Goal: Task Accomplishment & Management: Use online tool/utility

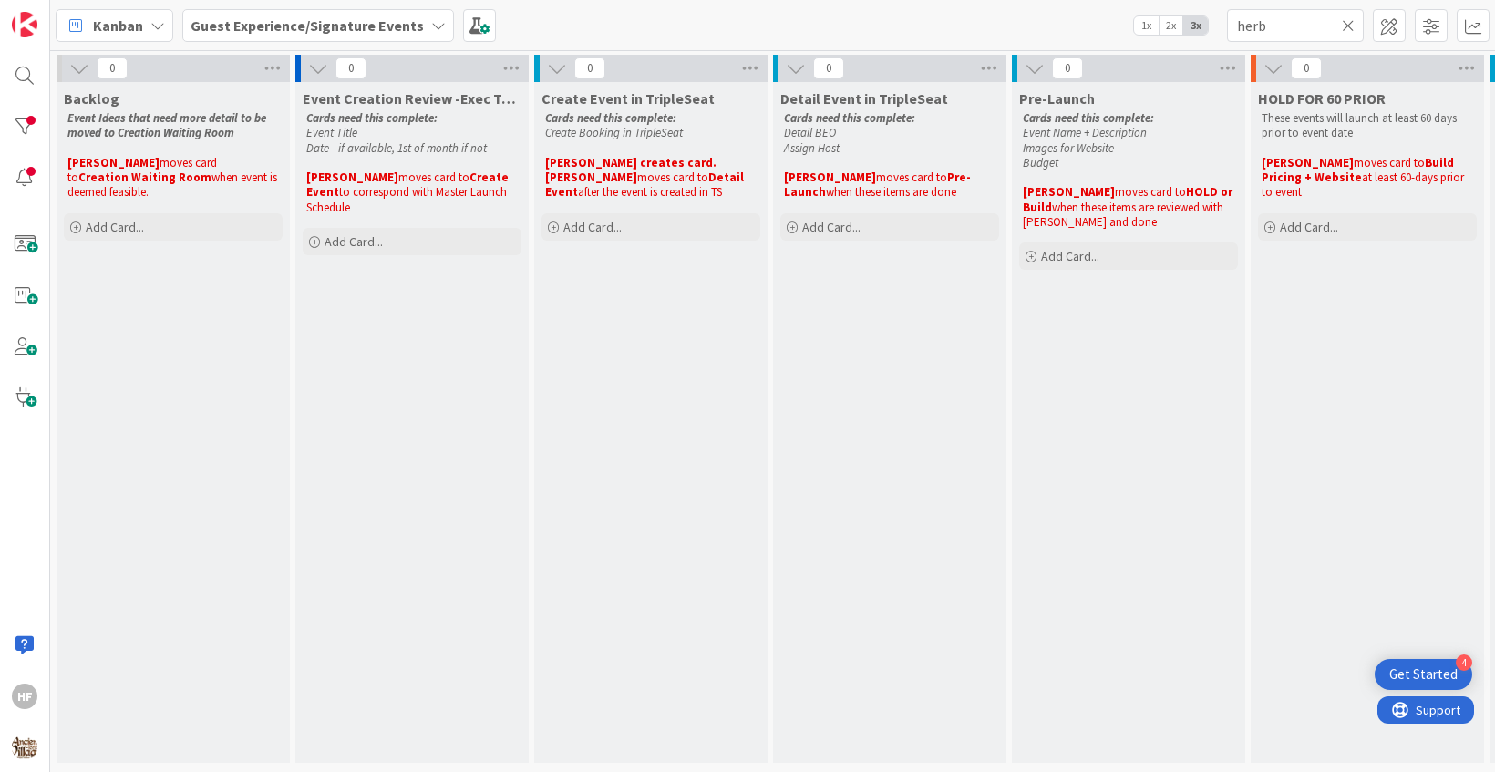
scroll to position [0, 1046]
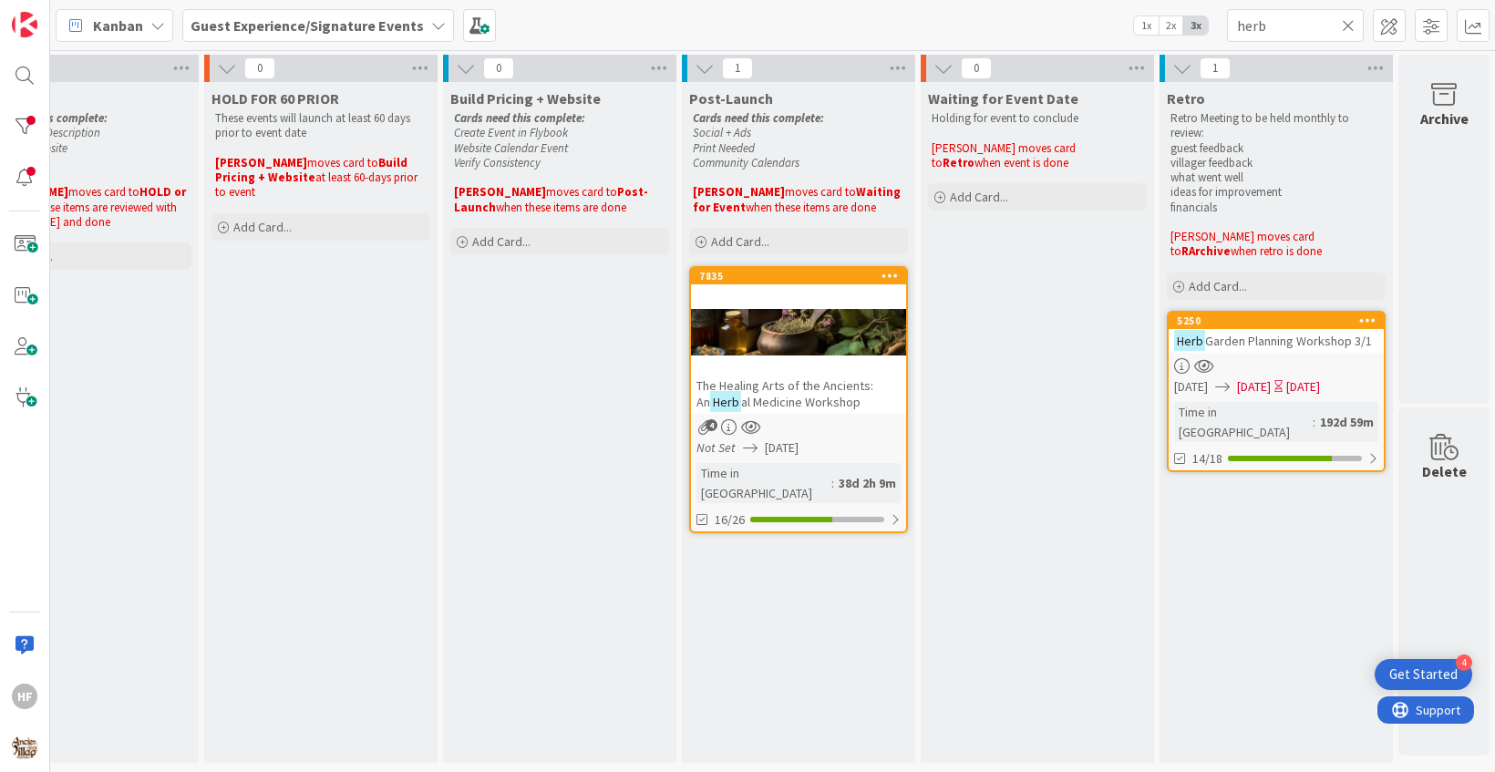
click at [1350, 23] on icon at bounding box center [1348, 25] width 13 height 16
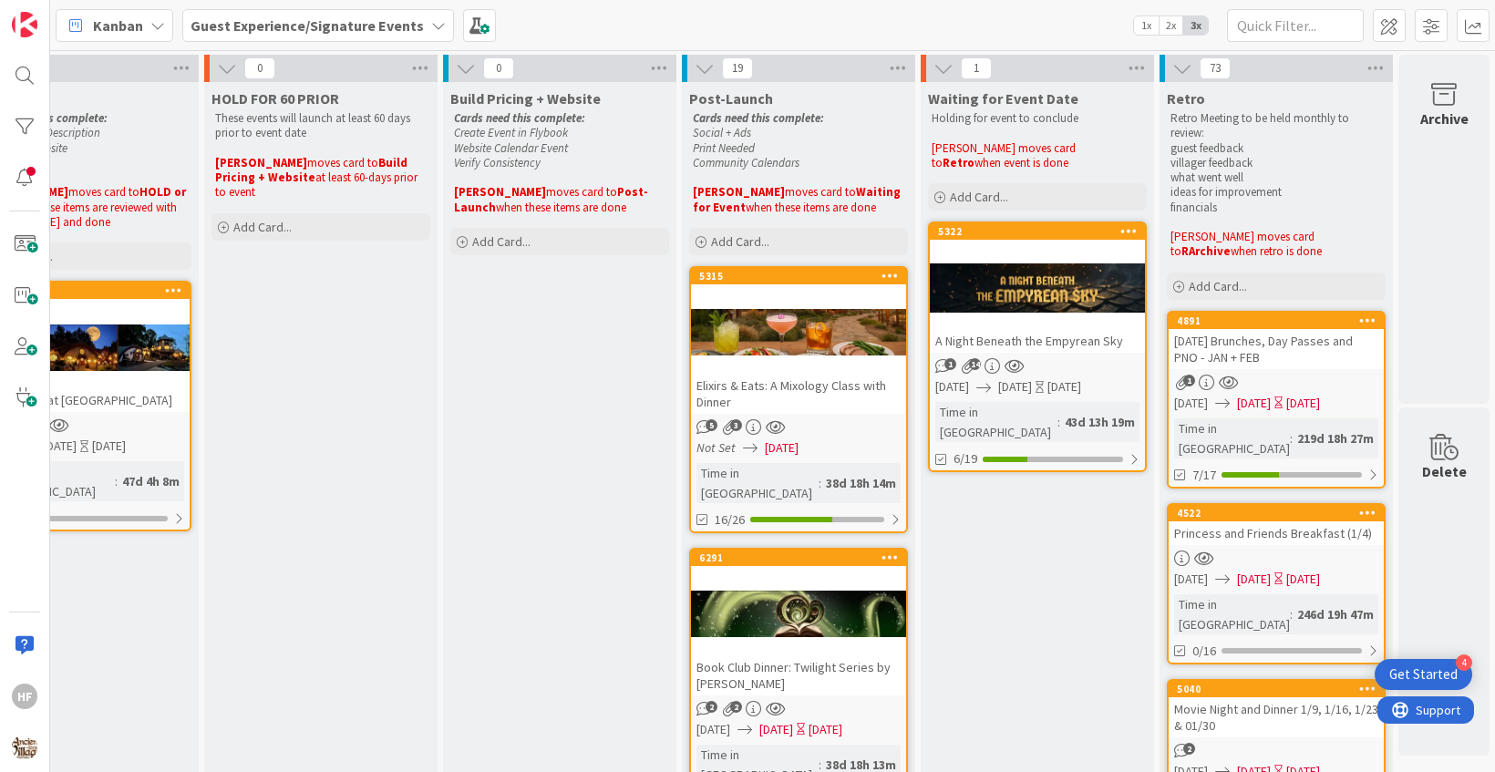
click at [271, 15] on span "Guest Experience/Signature Events" at bounding box center [307, 26] width 233 height 22
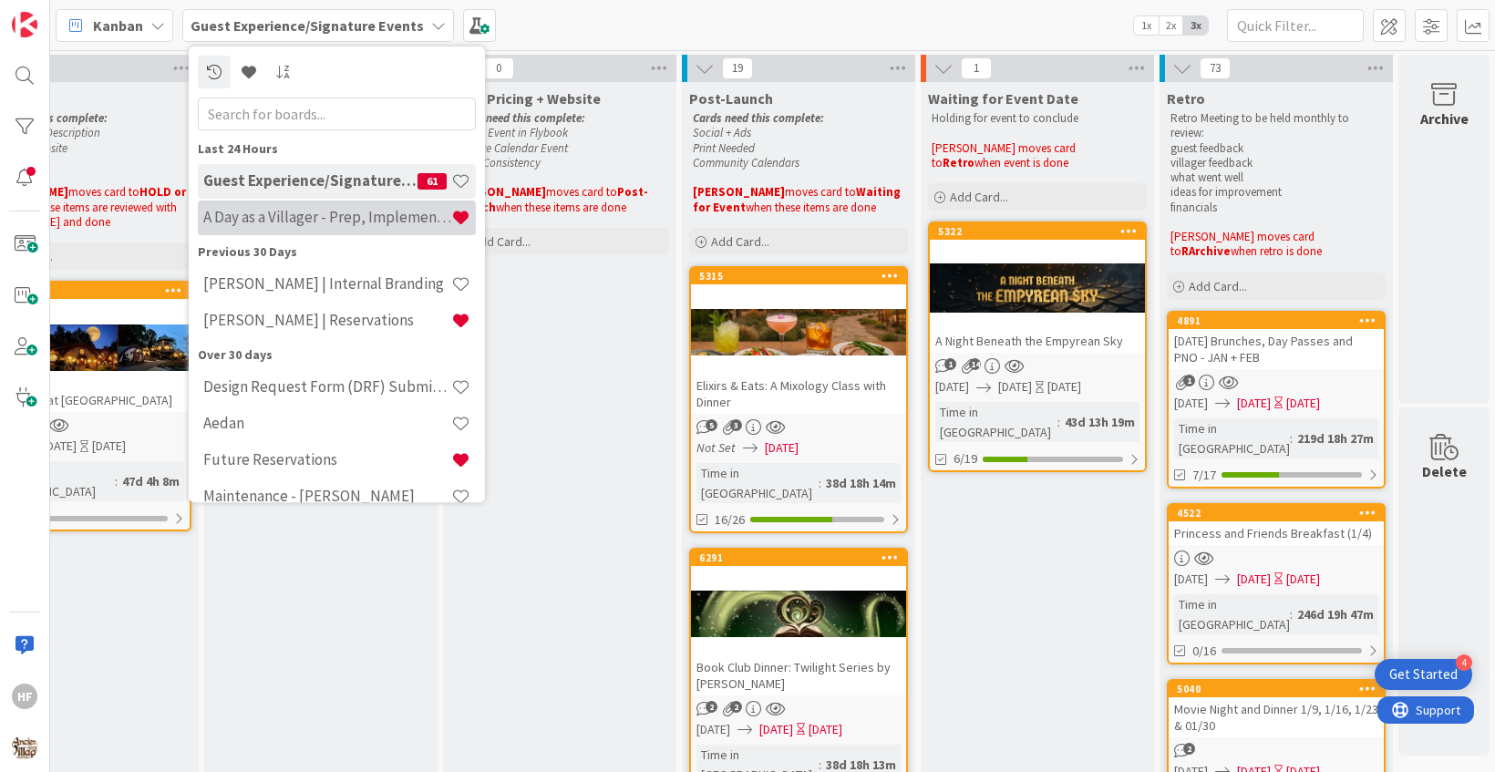
click at [379, 211] on h4 "A Day as a Villager - Prep, Implement and Execute" at bounding box center [327, 217] width 248 height 18
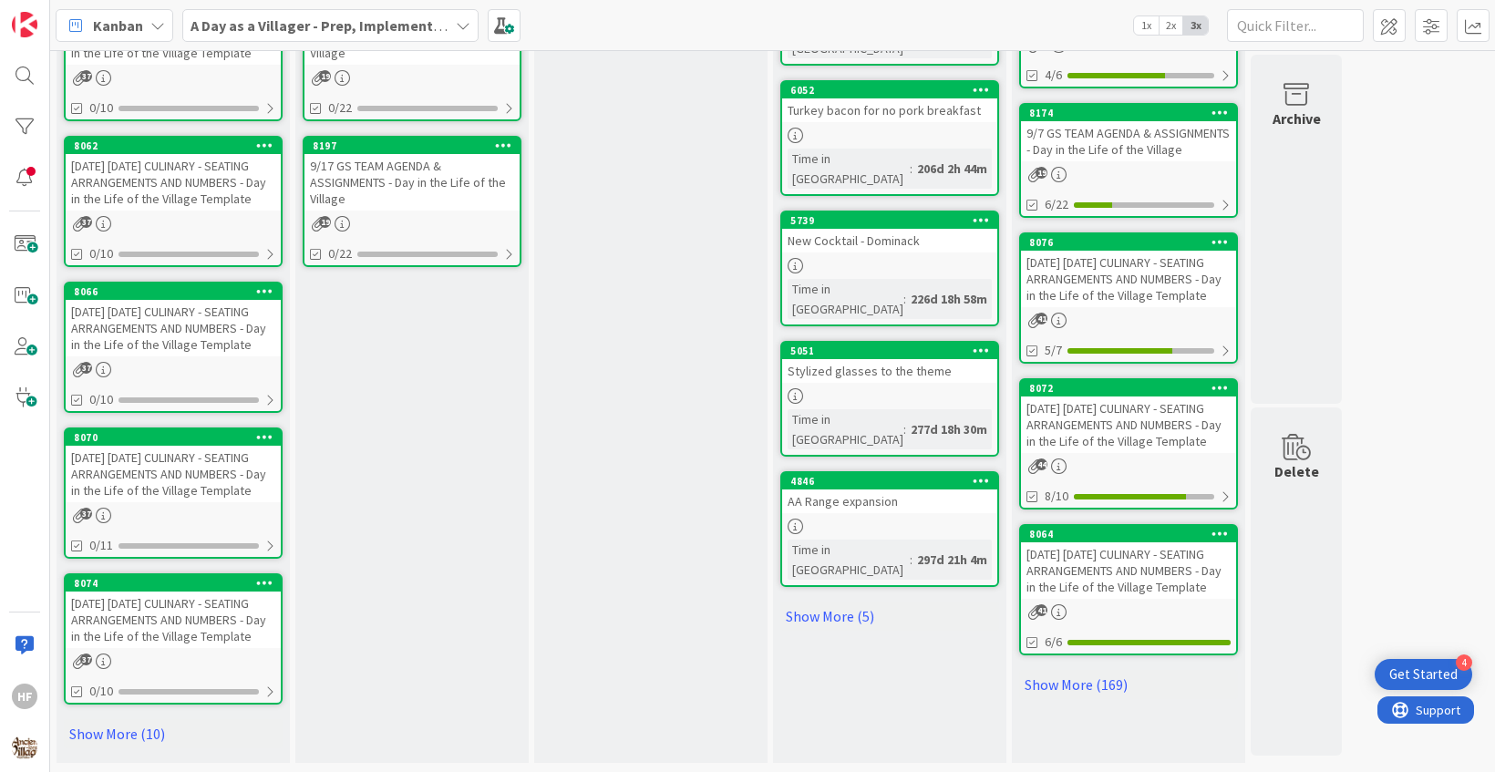
scroll to position [969, 0]
click at [151, 730] on link "Show More (10)" at bounding box center [173, 733] width 219 height 29
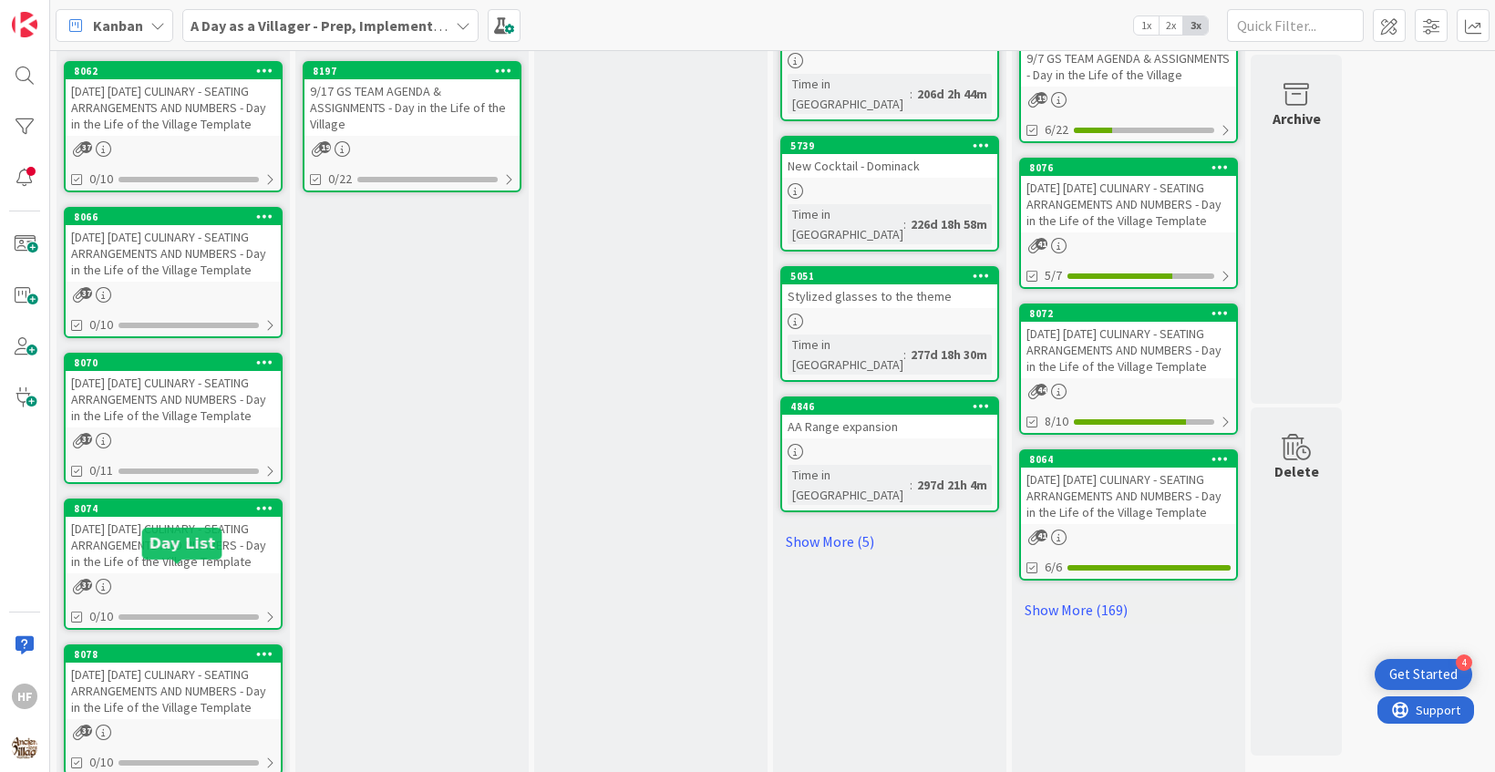
scroll to position [1354, 0]
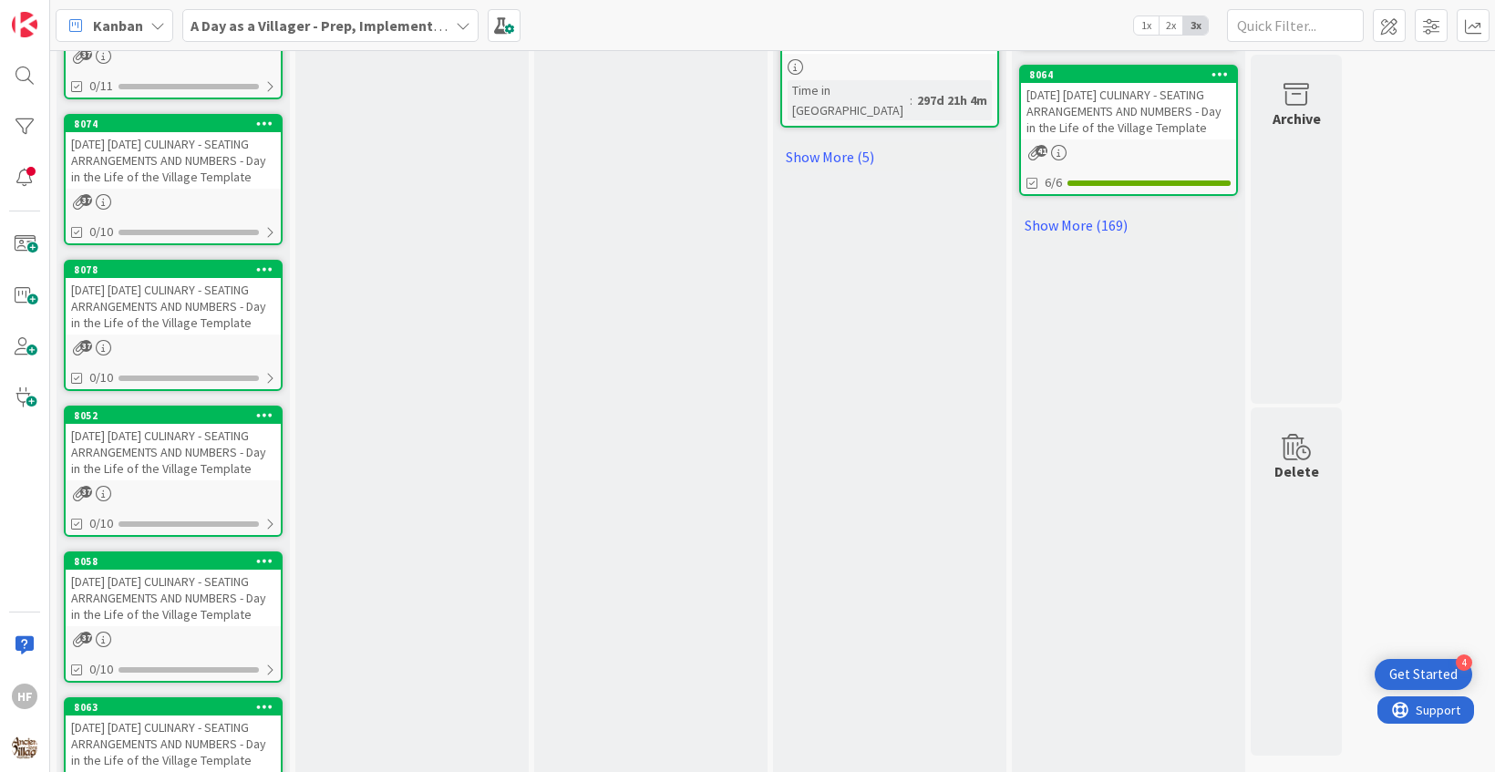
click at [182, 480] on div "[DATE] [DATE] CULINARY - SEATING ARRANGEMENTS AND NUMBERS - Day in the Life of …" at bounding box center [173, 452] width 215 height 57
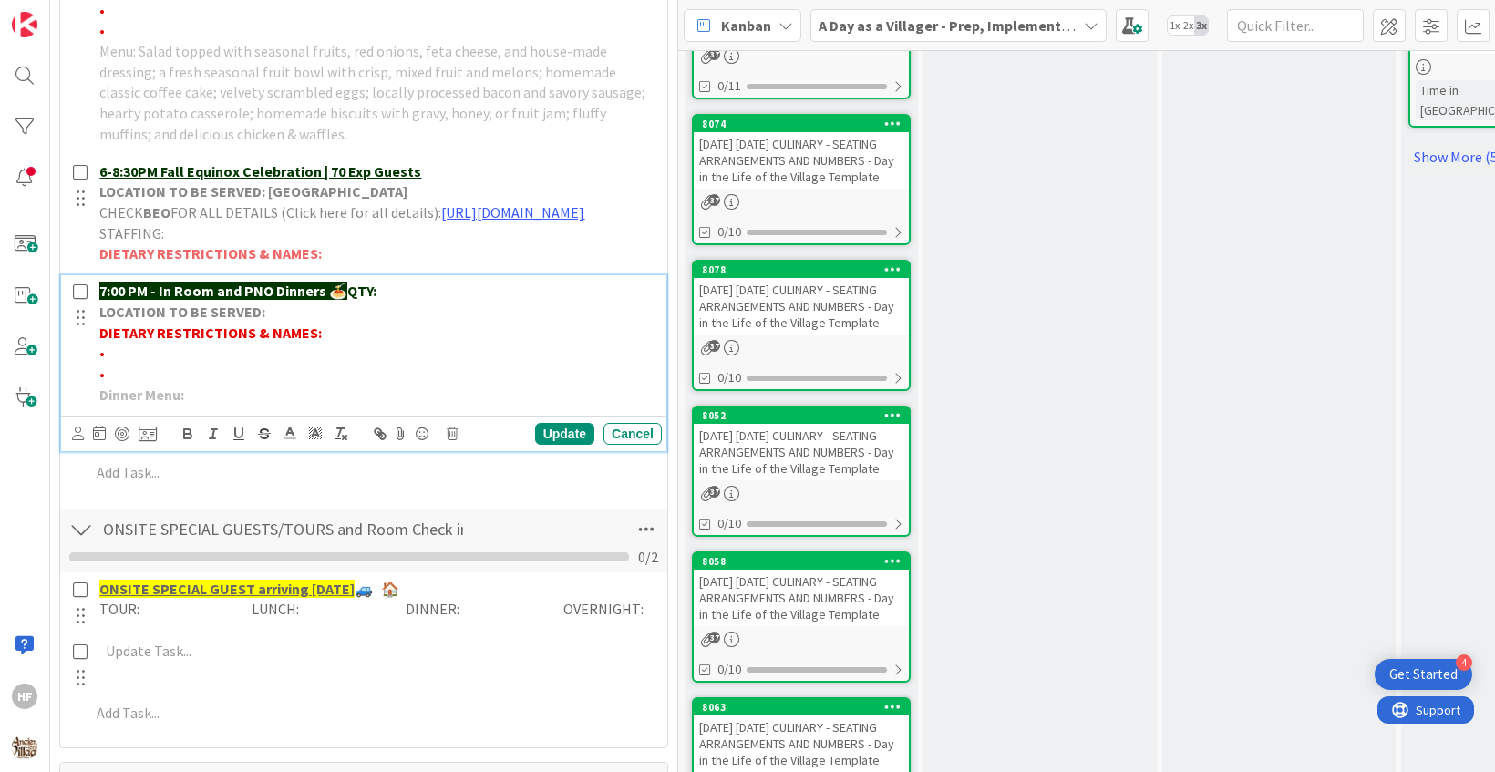
click at [274, 344] on p "DIETARY RESTRICTIONS & NAMES:" at bounding box center [376, 333] width 555 height 21
click at [263, 358] on p "•" at bounding box center [376, 353] width 555 height 21
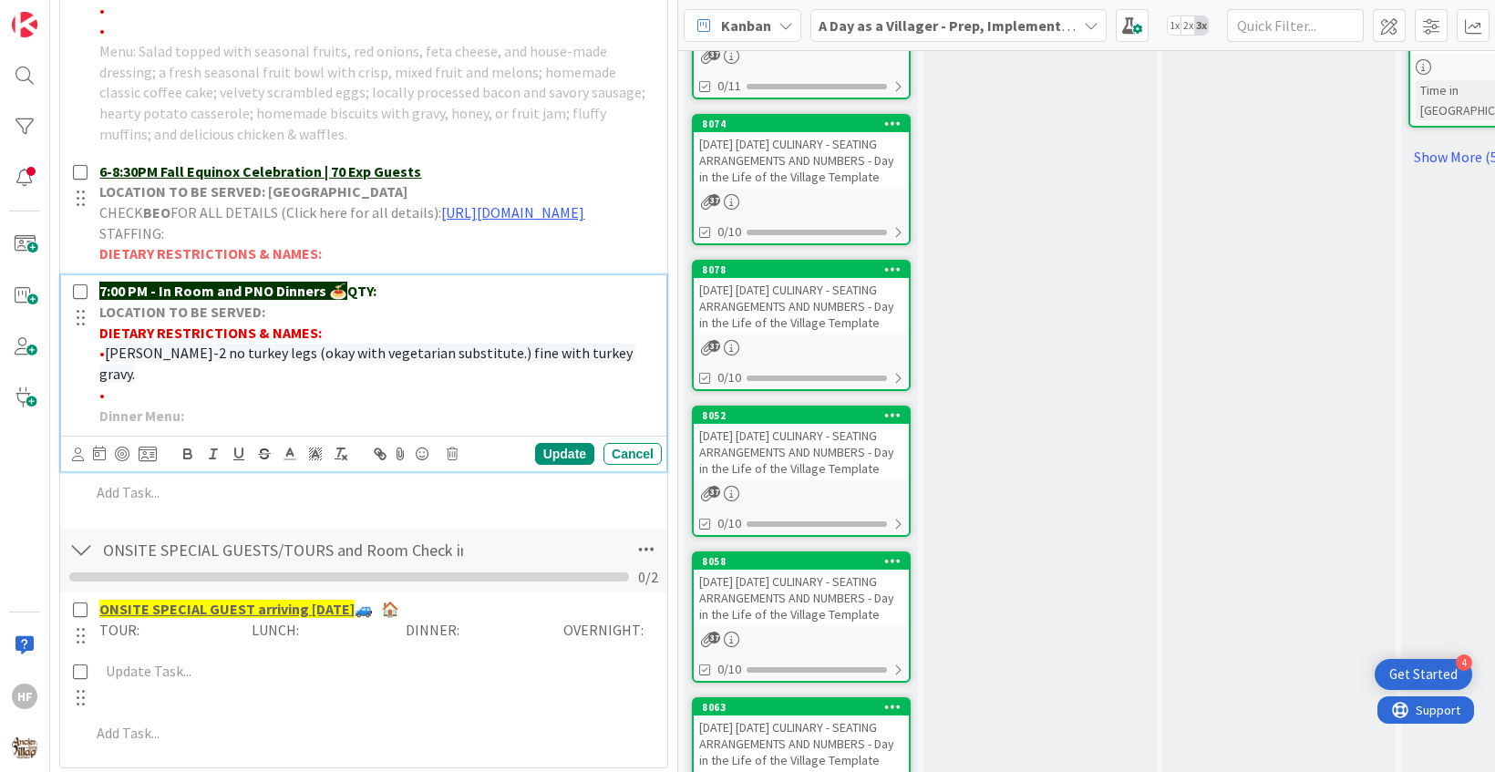
click at [463, 362] on span "[PERSON_NAME]-2 no turkey legs (okay with vegetarian substitute.) fine with tur…" at bounding box center [367, 363] width 536 height 39
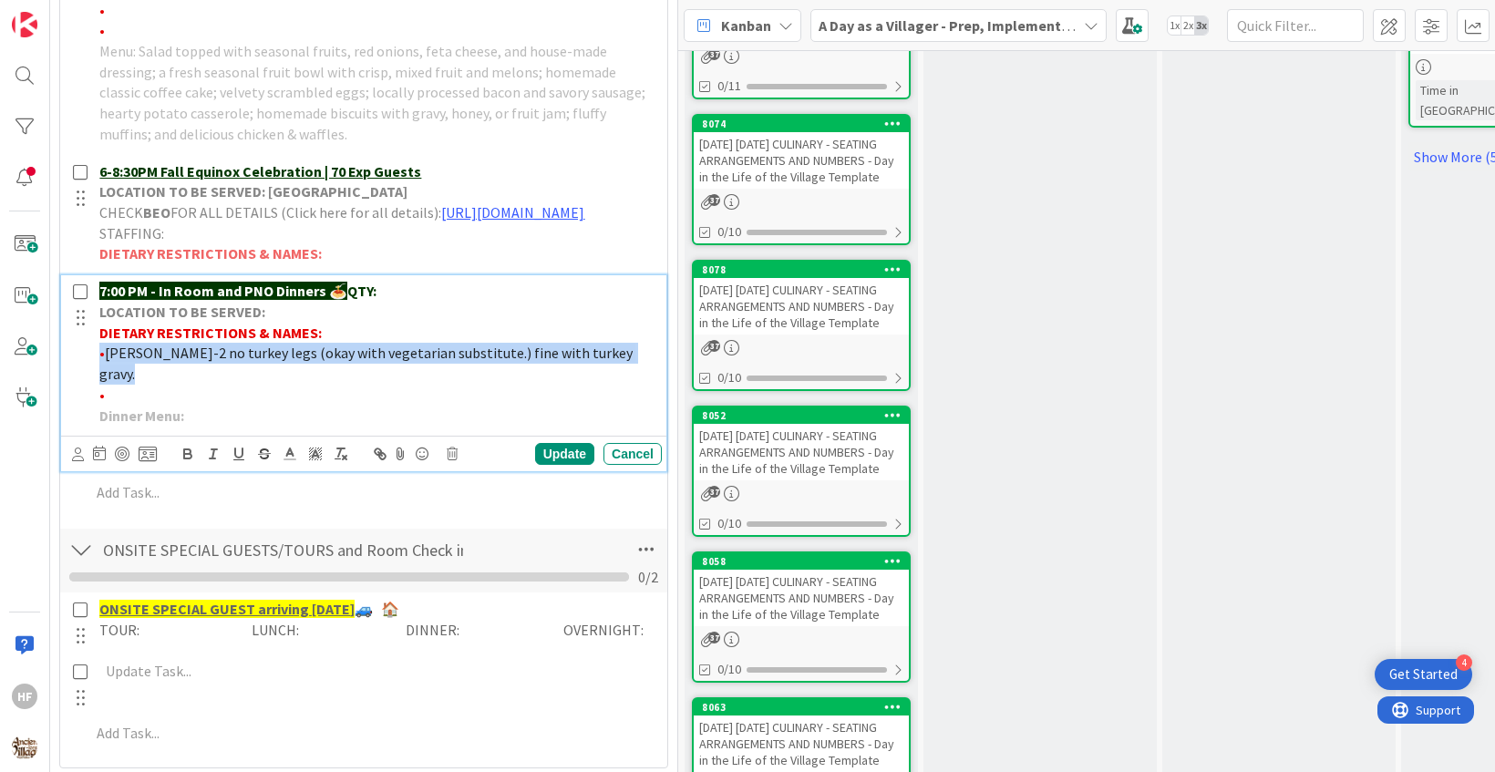
click at [463, 362] on span "[PERSON_NAME]-2 no turkey legs (okay with vegetarian substitute.) fine with tur…" at bounding box center [367, 363] width 536 height 39
click at [340, 458] on rect "button" at bounding box center [338, 458] width 6 height 1
click at [301, 451] on span at bounding box center [290, 453] width 26 height 25
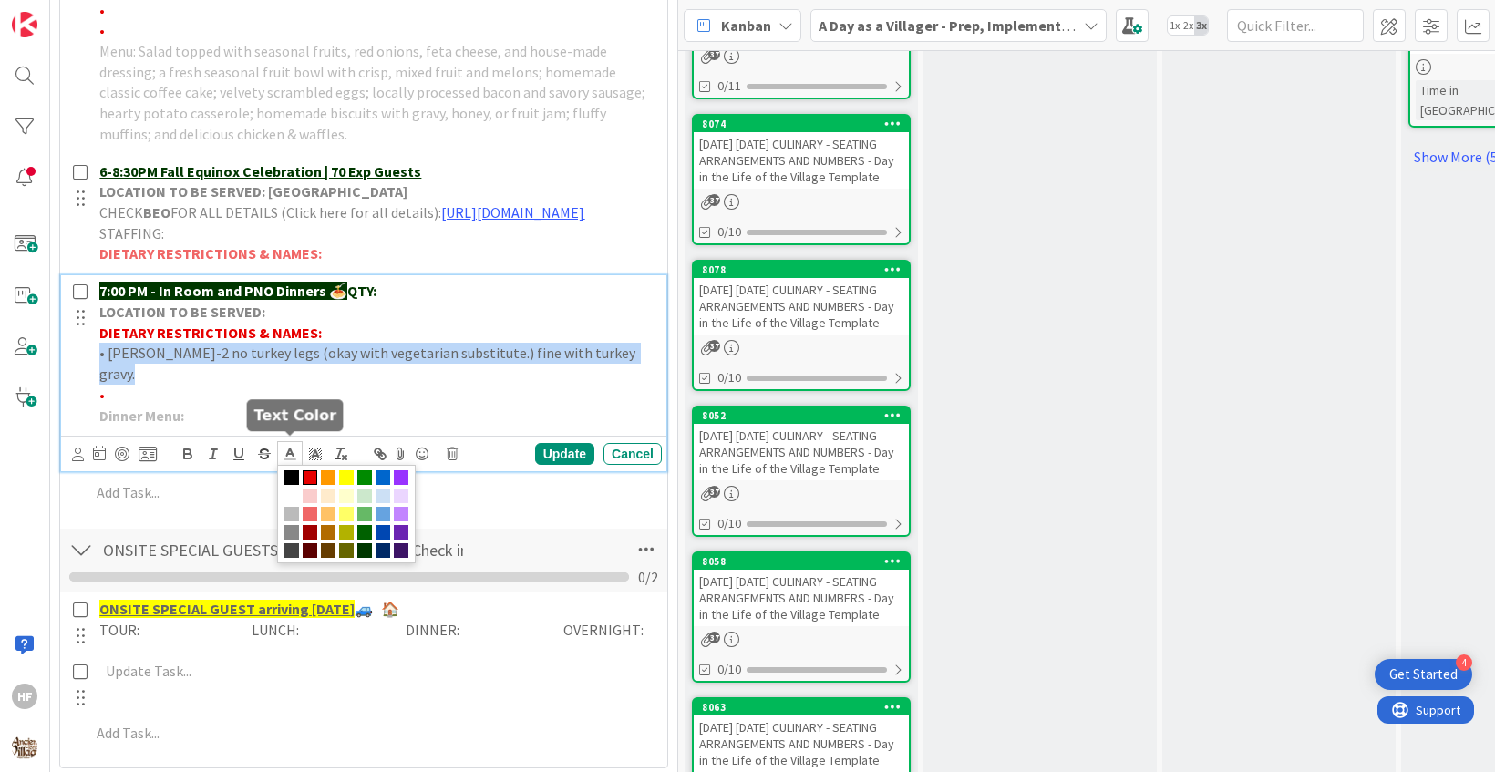
click at [305, 470] on span at bounding box center [310, 477] width 15 height 15
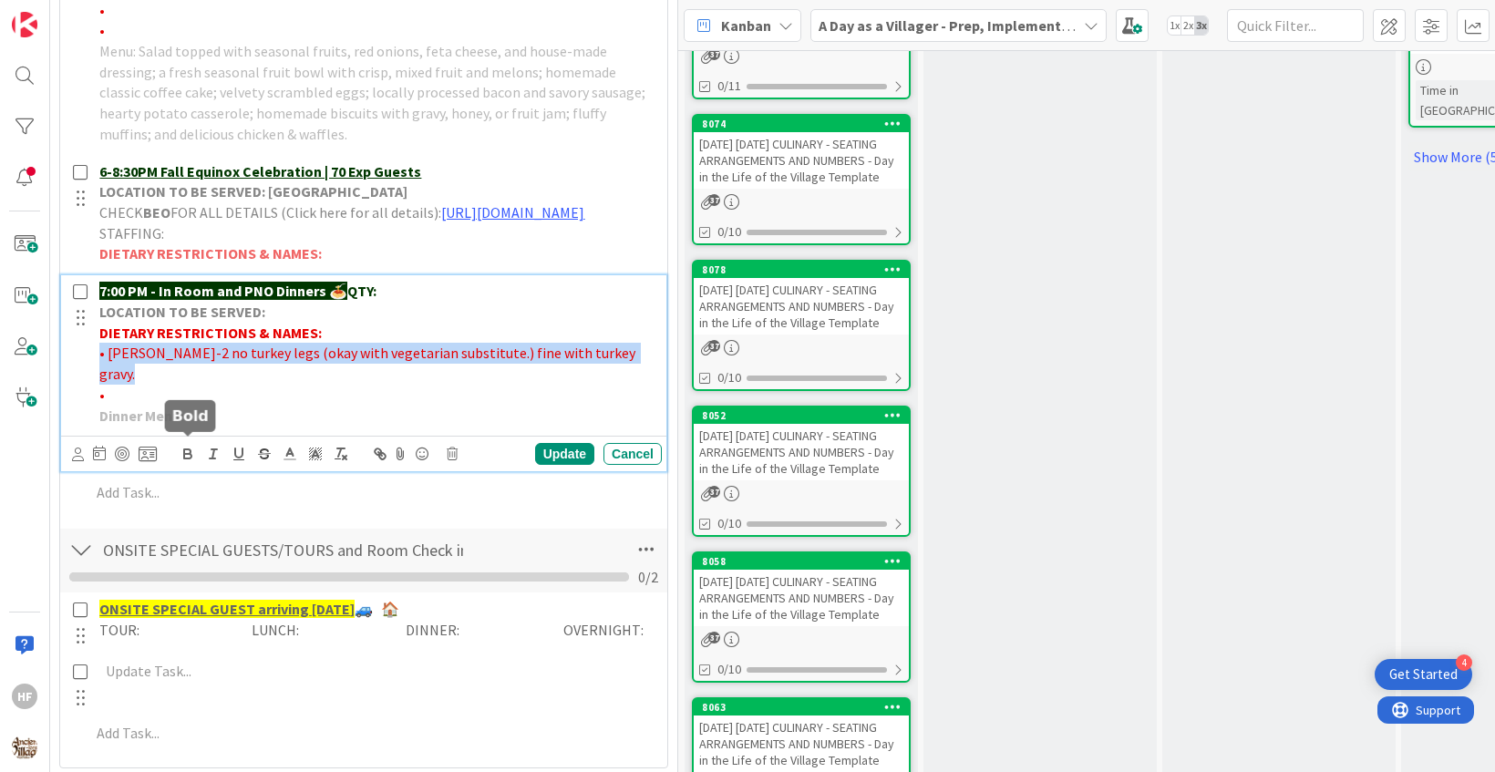
click at [194, 455] on icon "button" at bounding box center [188, 454] width 16 height 16
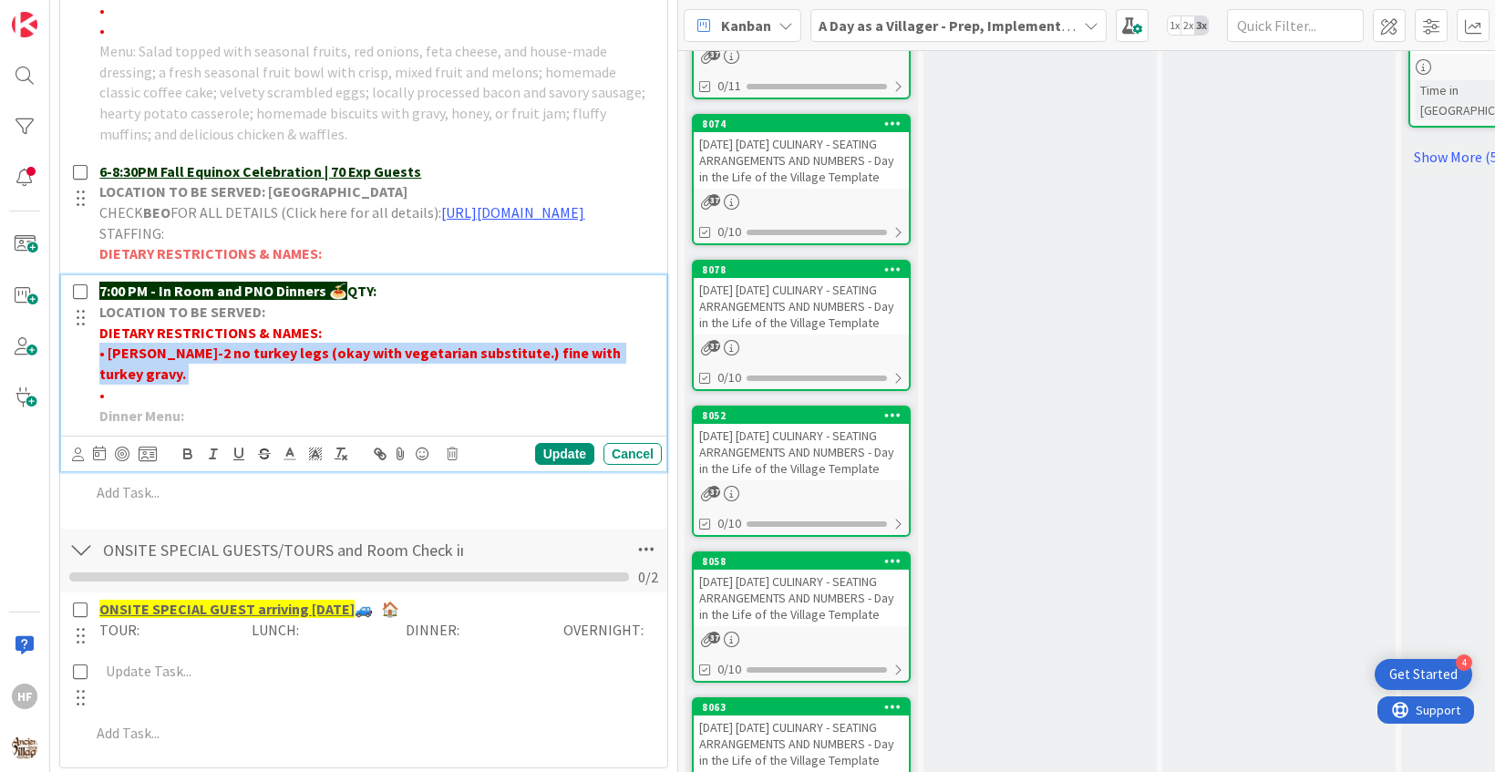
click at [556, 436] on div "Update Cancel" at bounding box center [363, 454] width 605 height 36
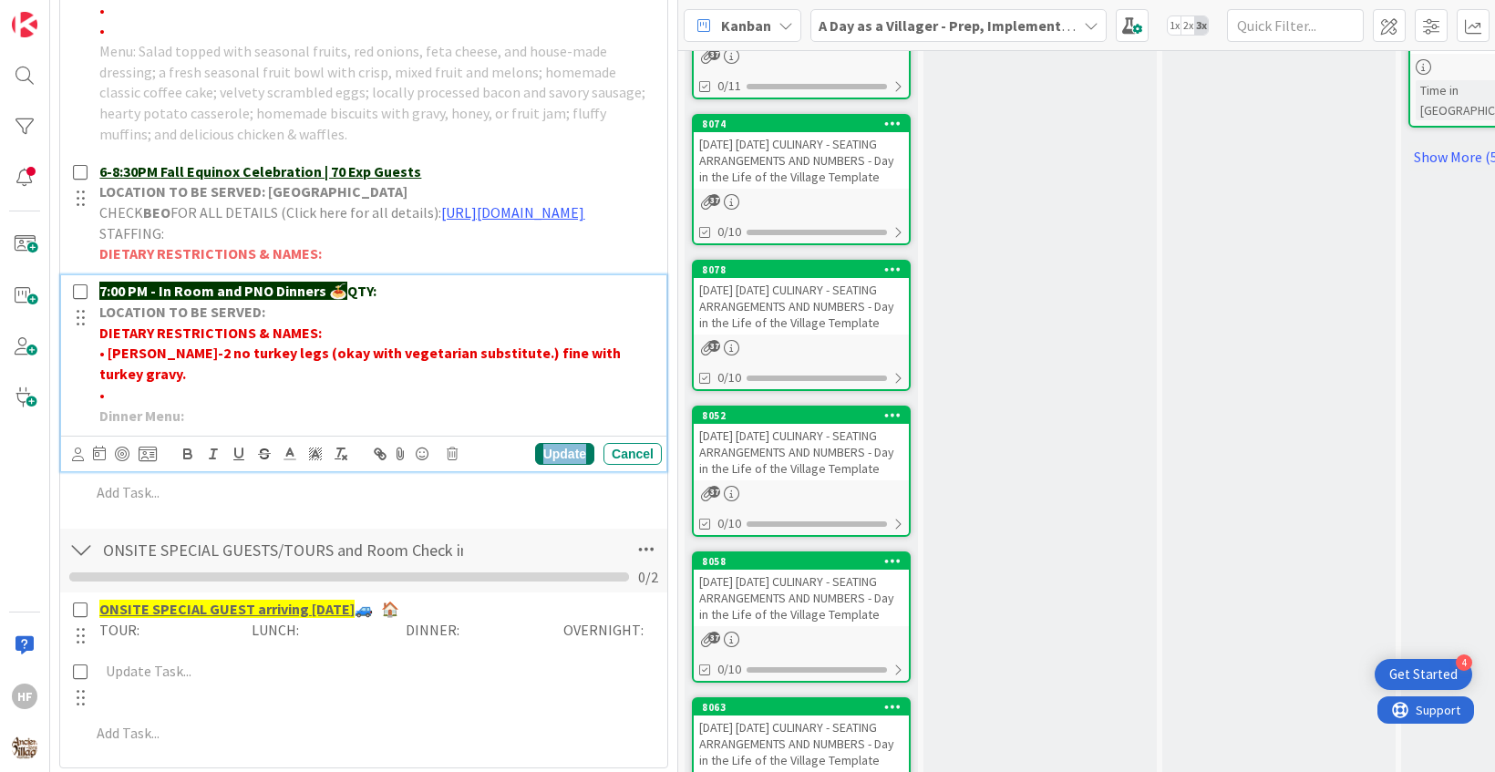
click at [559, 443] on div "Update" at bounding box center [564, 454] width 59 height 22
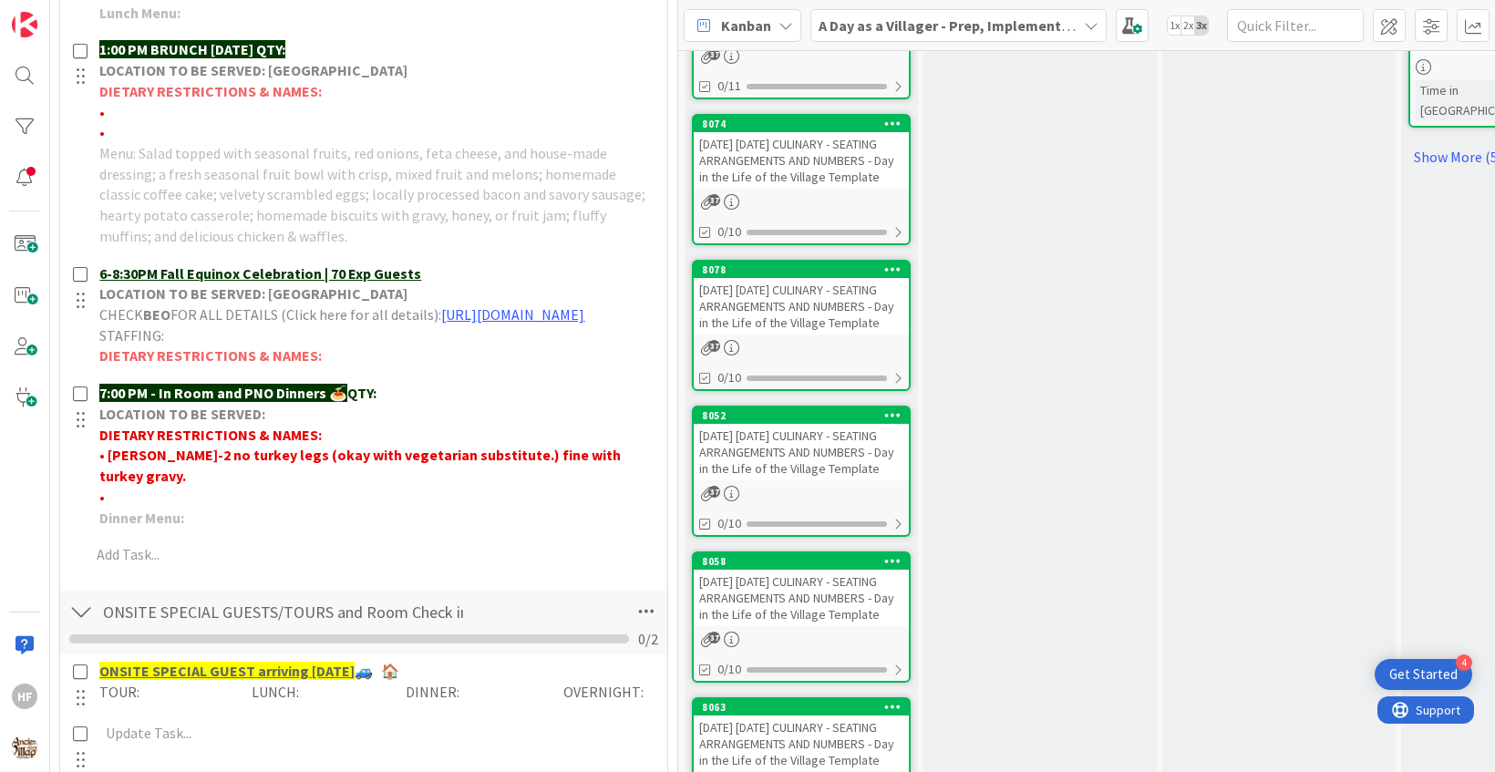
scroll to position [1277, 0]
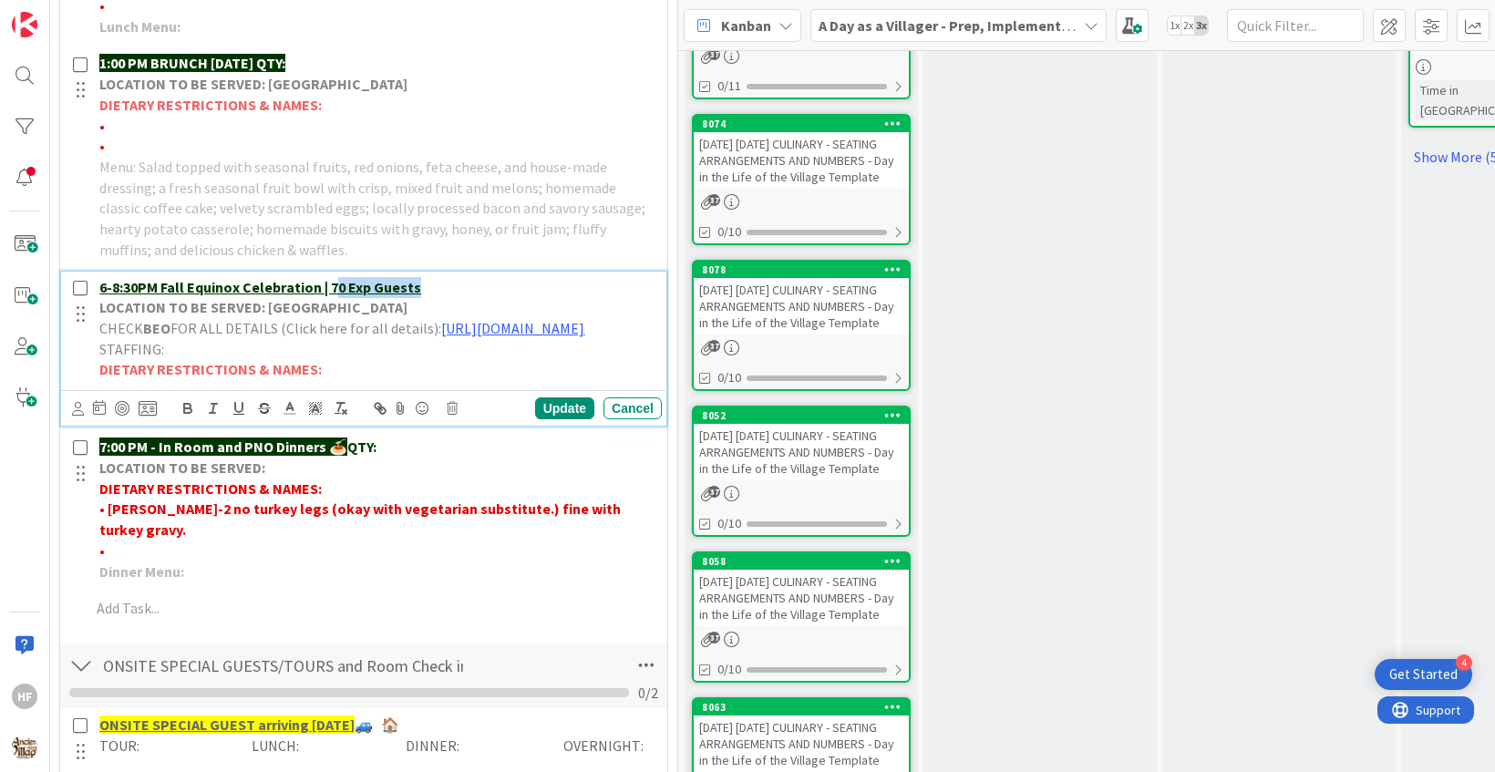
drag, startPoint x: 430, startPoint y: 279, endPoint x: 334, endPoint y: 277, distance: 96.6
click at [333, 278] on p "6-8:30PM Fall Equinox Celebration | 70 Exp Guests" at bounding box center [376, 287] width 555 height 21
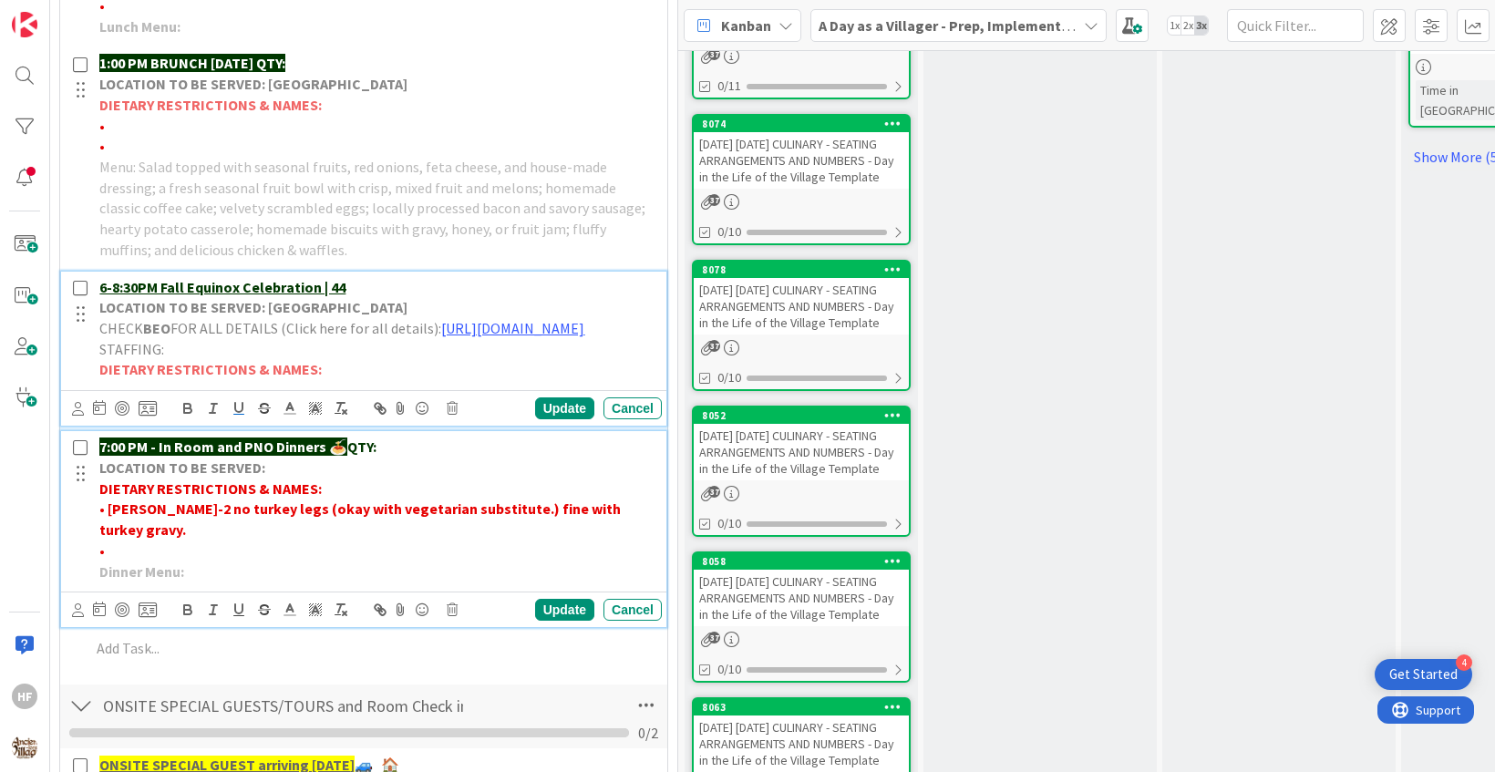
click at [392, 458] on p "7:00 PM - In Room and PNO Dinners 🍝 QTY:" at bounding box center [376, 447] width 555 height 21
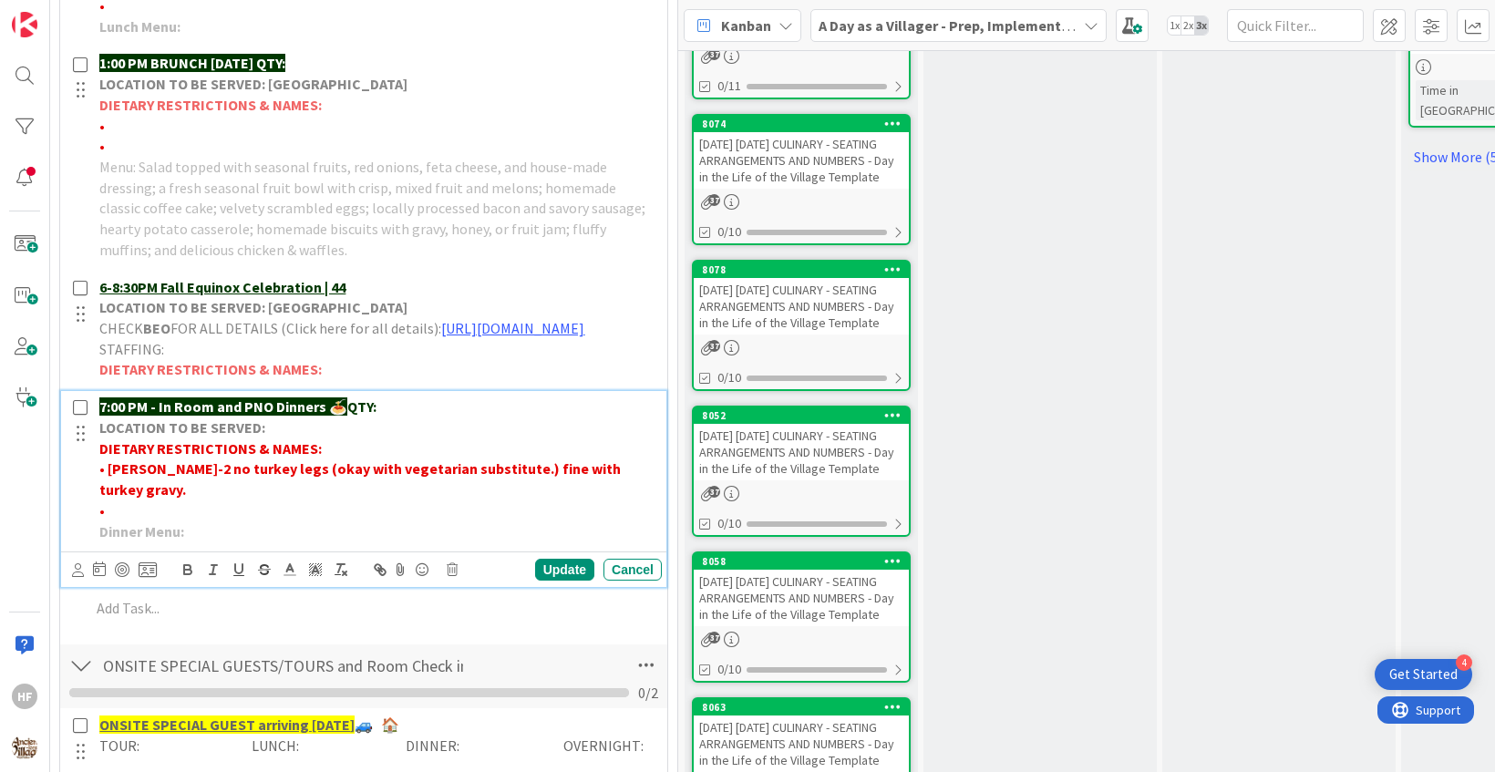
scroll to position [1237, 0]
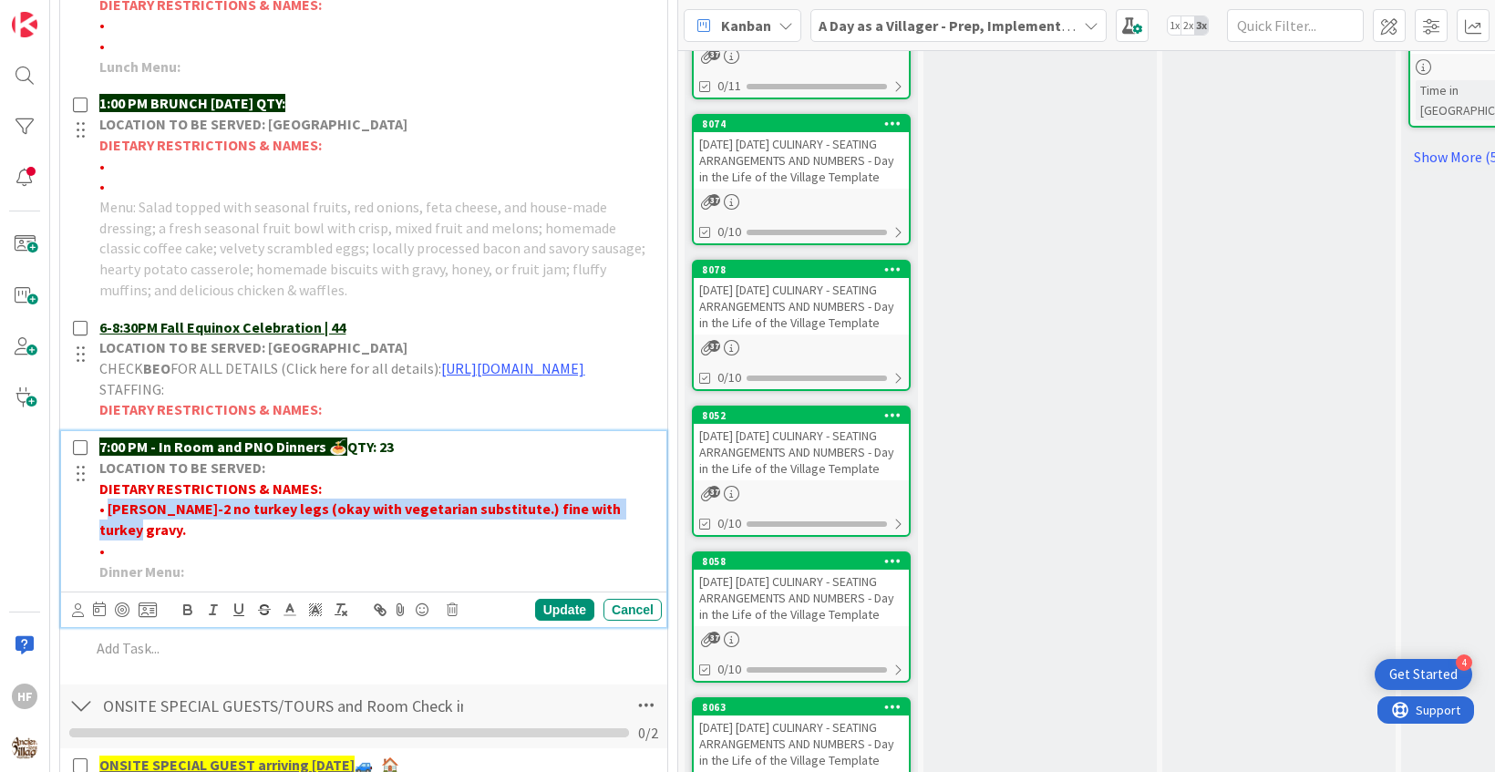
drag, startPoint x: 632, startPoint y: 528, endPoint x: 110, endPoint y: 525, distance: 521.4
click at [110, 525] on p "• [PERSON_NAME]-2 no turkey legs (okay with vegetarian substitute.) fine with t…" at bounding box center [376, 519] width 555 height 41
copy strong "[PERSON_NAME]-2 no turkey legs (okay with vegetarian substitute.) fine with tur…"
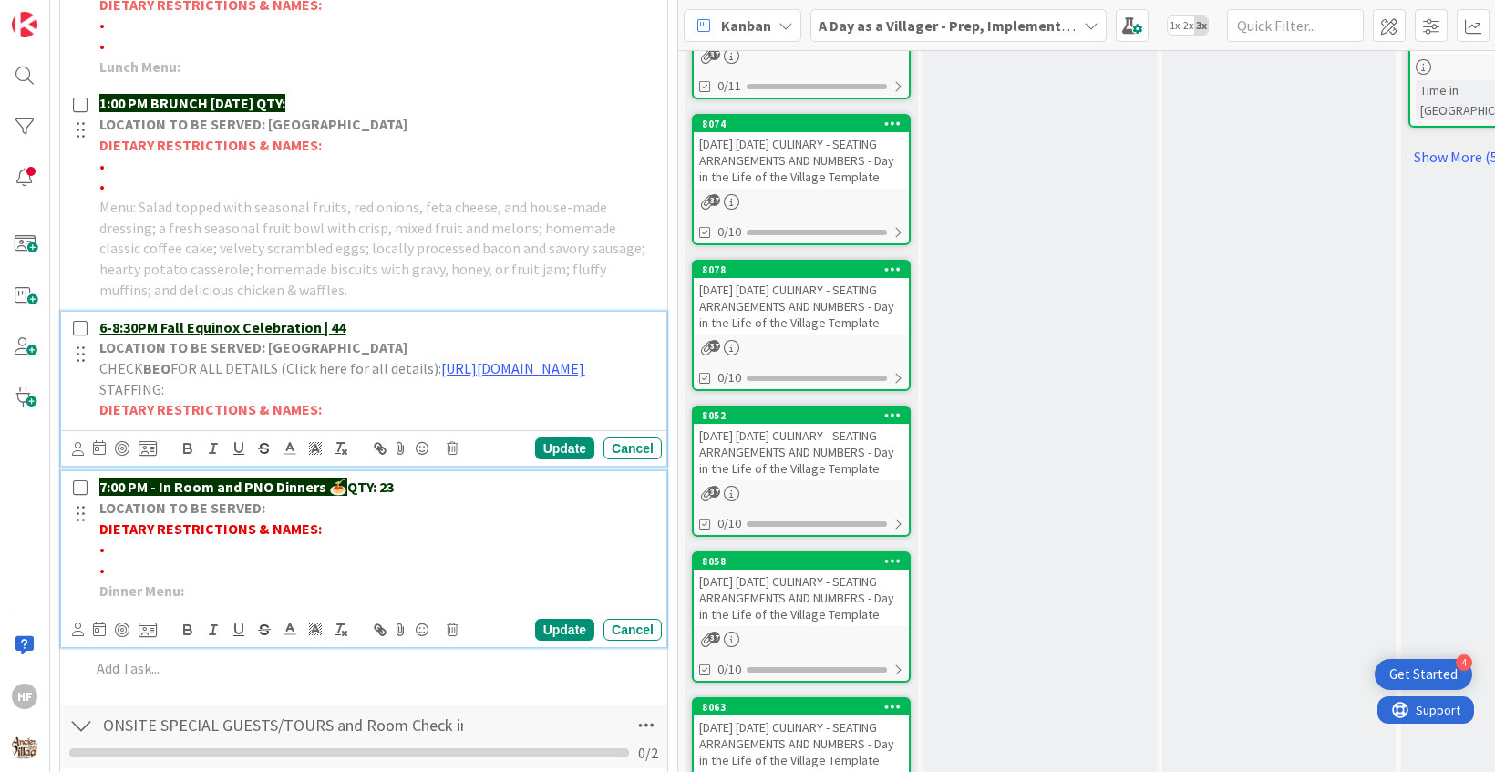
scroll to position [1277, 0]
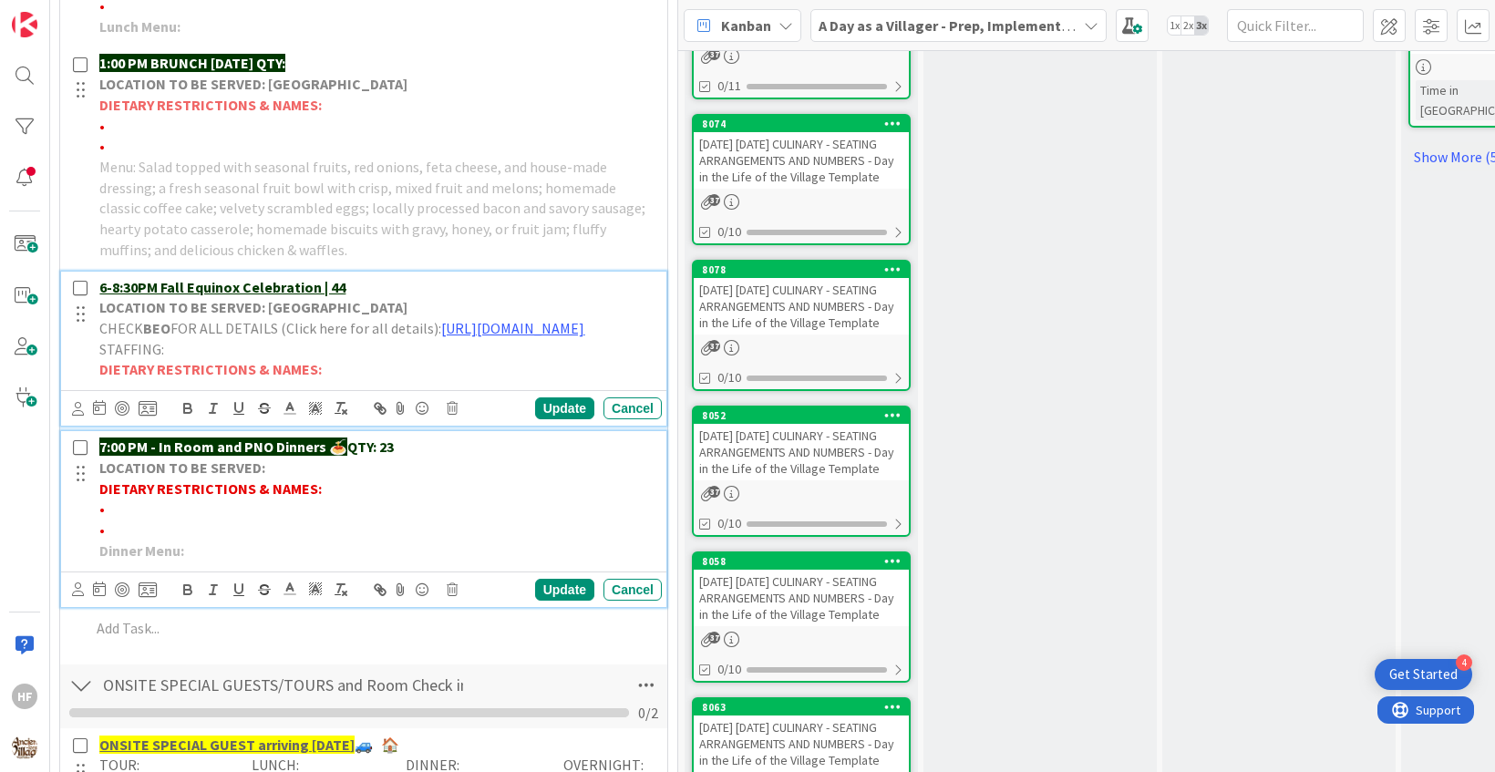
click at [390, 427] on div "6-8:30PM Fall Equinox Celebration | 44 LOCATION TO BE SERVED: Village Gardens C…" at bounding box center [363, 349] width 605 height 155
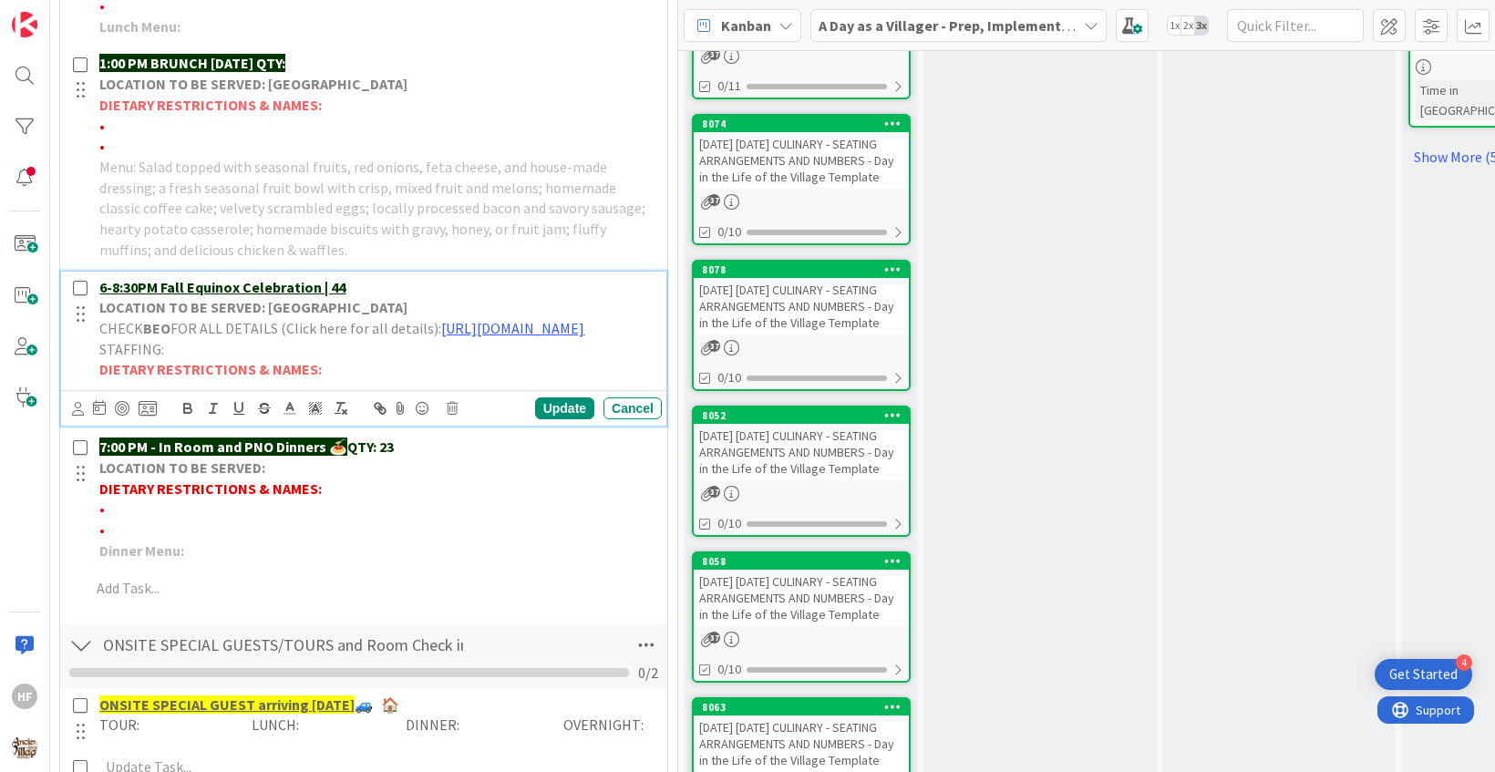
click at [359, 380] on p "DIETARY RESTRICTIONS & NAMES:" at bounding box center [376, 369] width 555 height 21
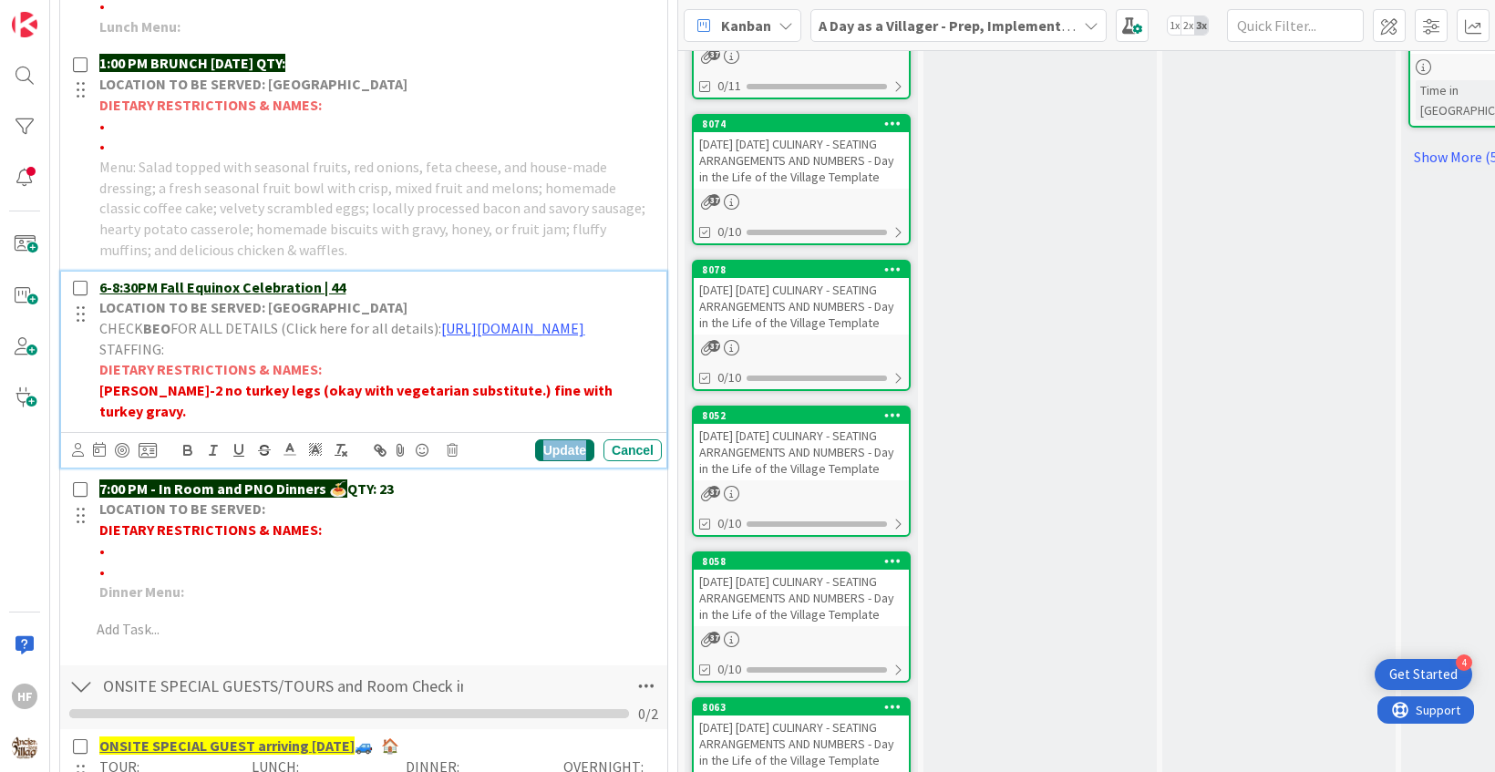
click at [564, 444] on div "Update" at bounding box center [564, 450] width 59 height 22
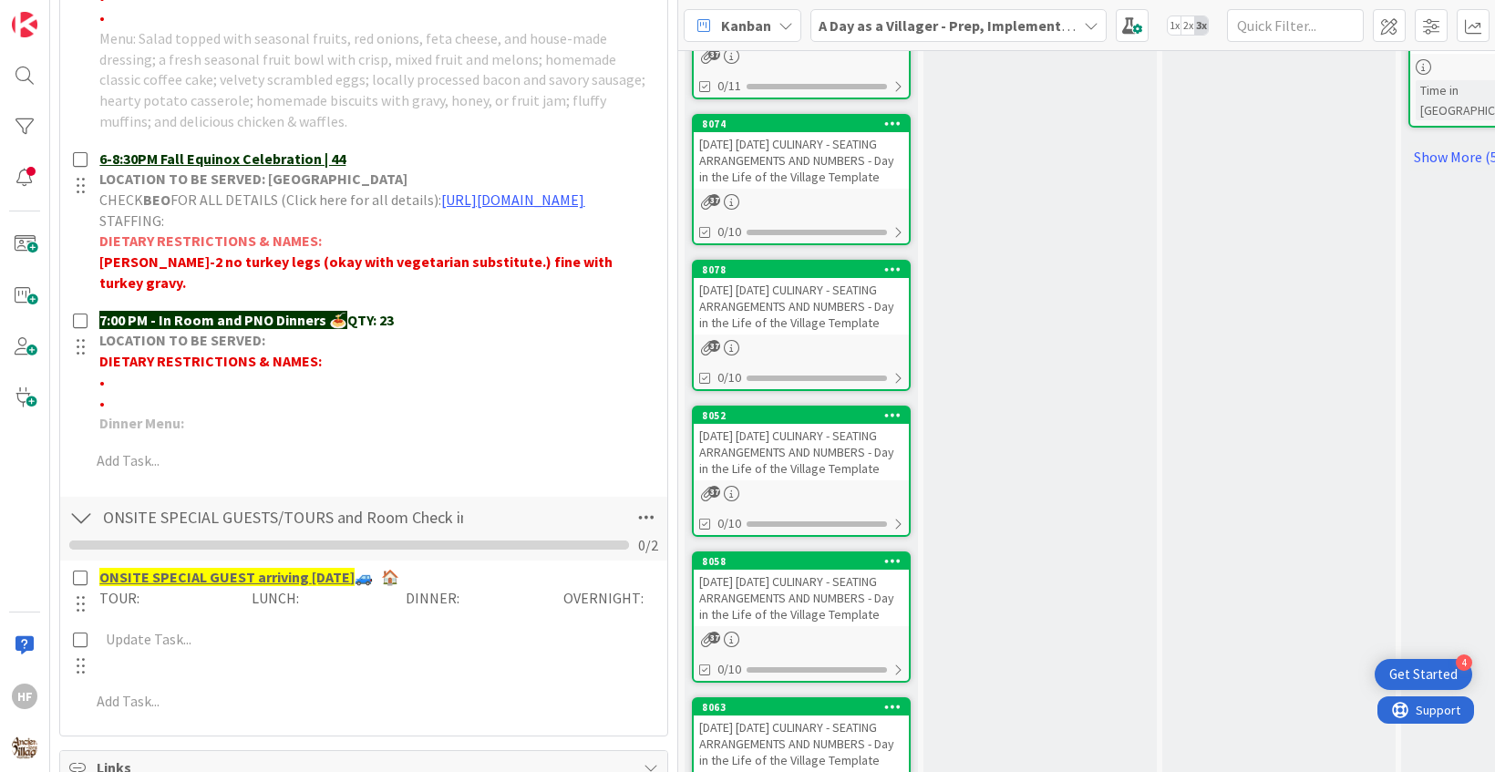
scroll to position [1413, 0]
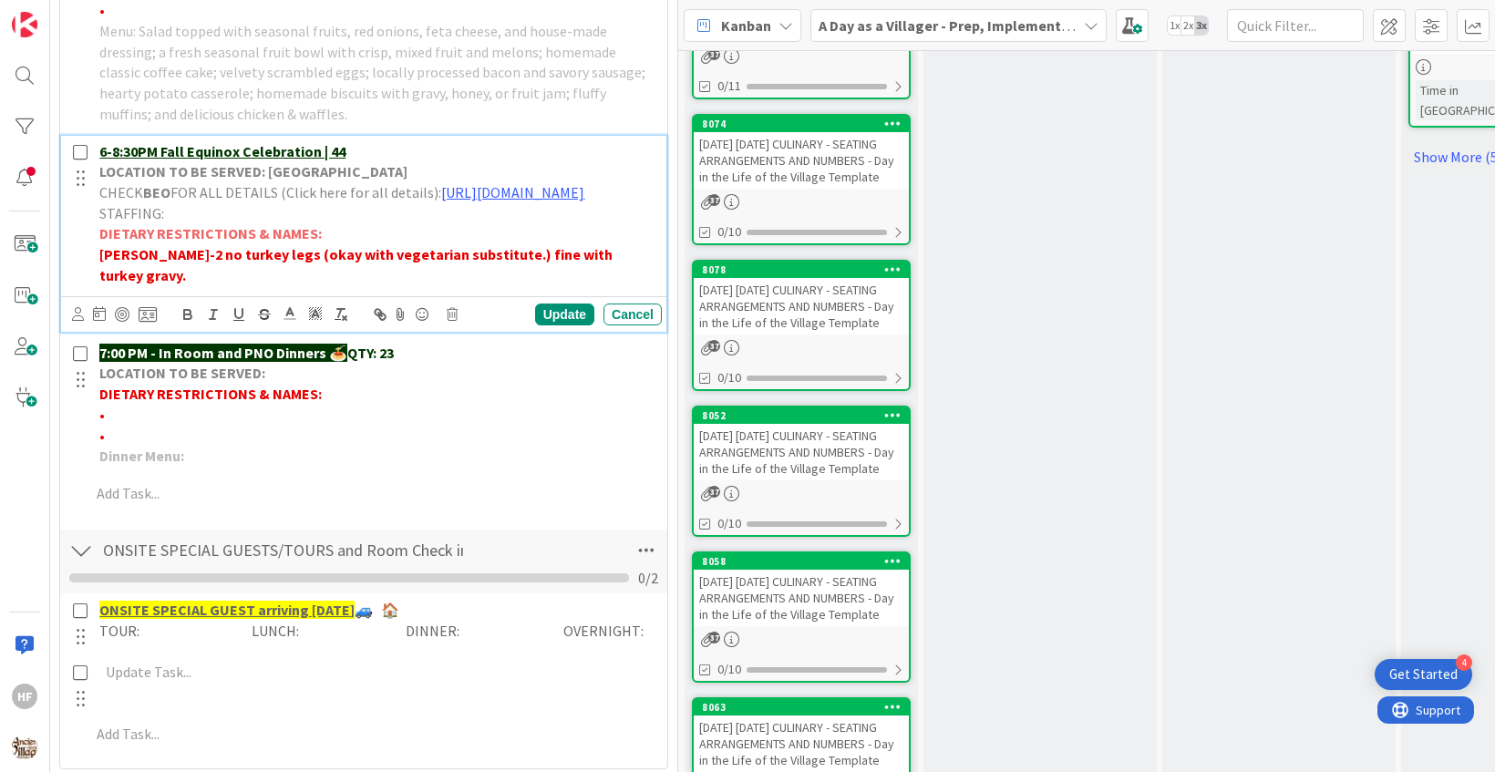
click at [464, 273] on strong "[PERSON_NAME]-2 no turkey legs (okay with vegetarian substitute.) fine with tur…" at bounding box center [357, 264] width 516 height 39
click at [472, 271] on strong "[PERSON_NAME]-2 no turkey legs (okay with vegetarian substitute) fine with turk…" at bounding box center [355, 264] width 512 height 39
click at [565, 320] on div "Update Cancel" at bounding box center [367, 315] width 590 height 26
click at [561, 316] on div "Update" at bounding box center [564, 315] width 59 height 22
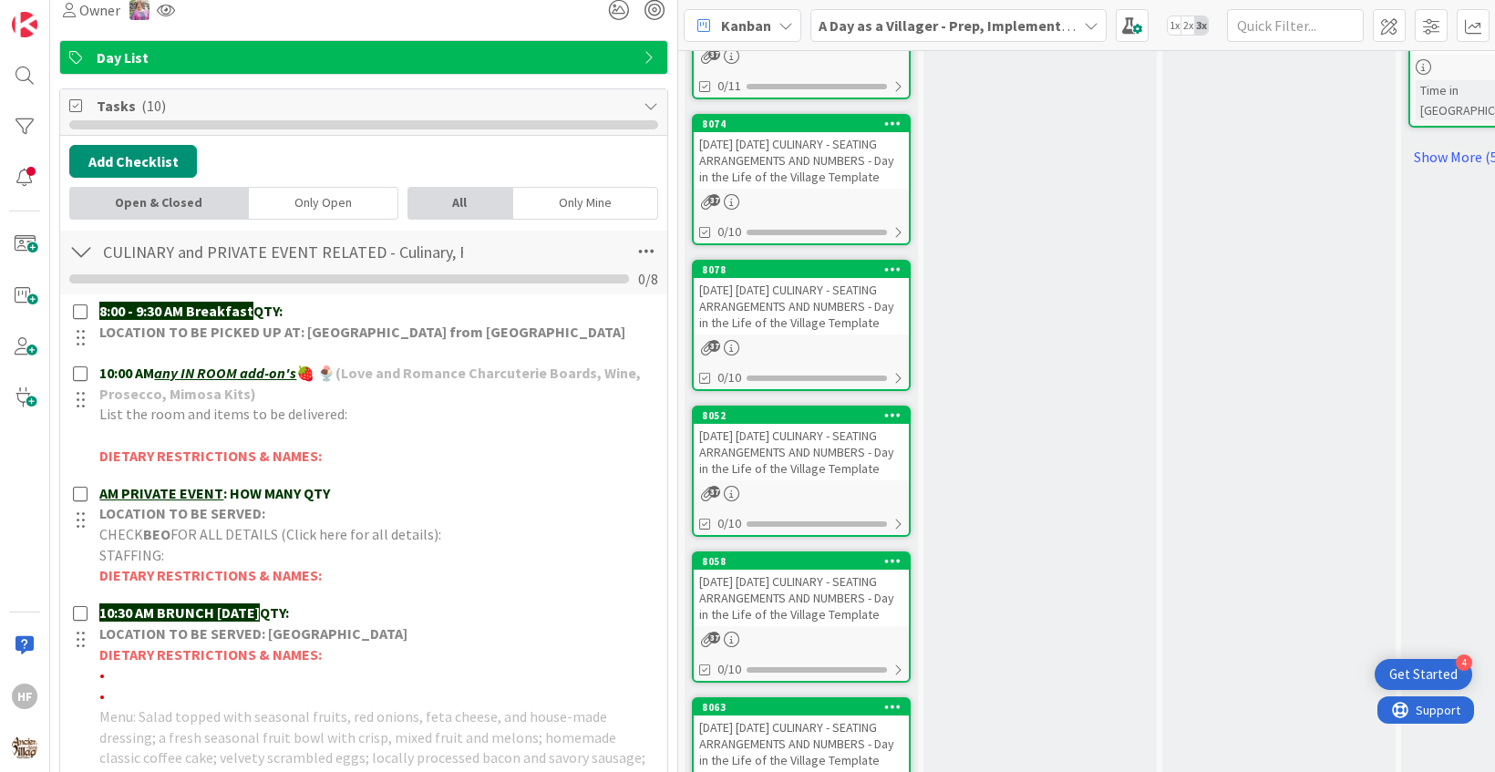
scroll to position [0, 0]
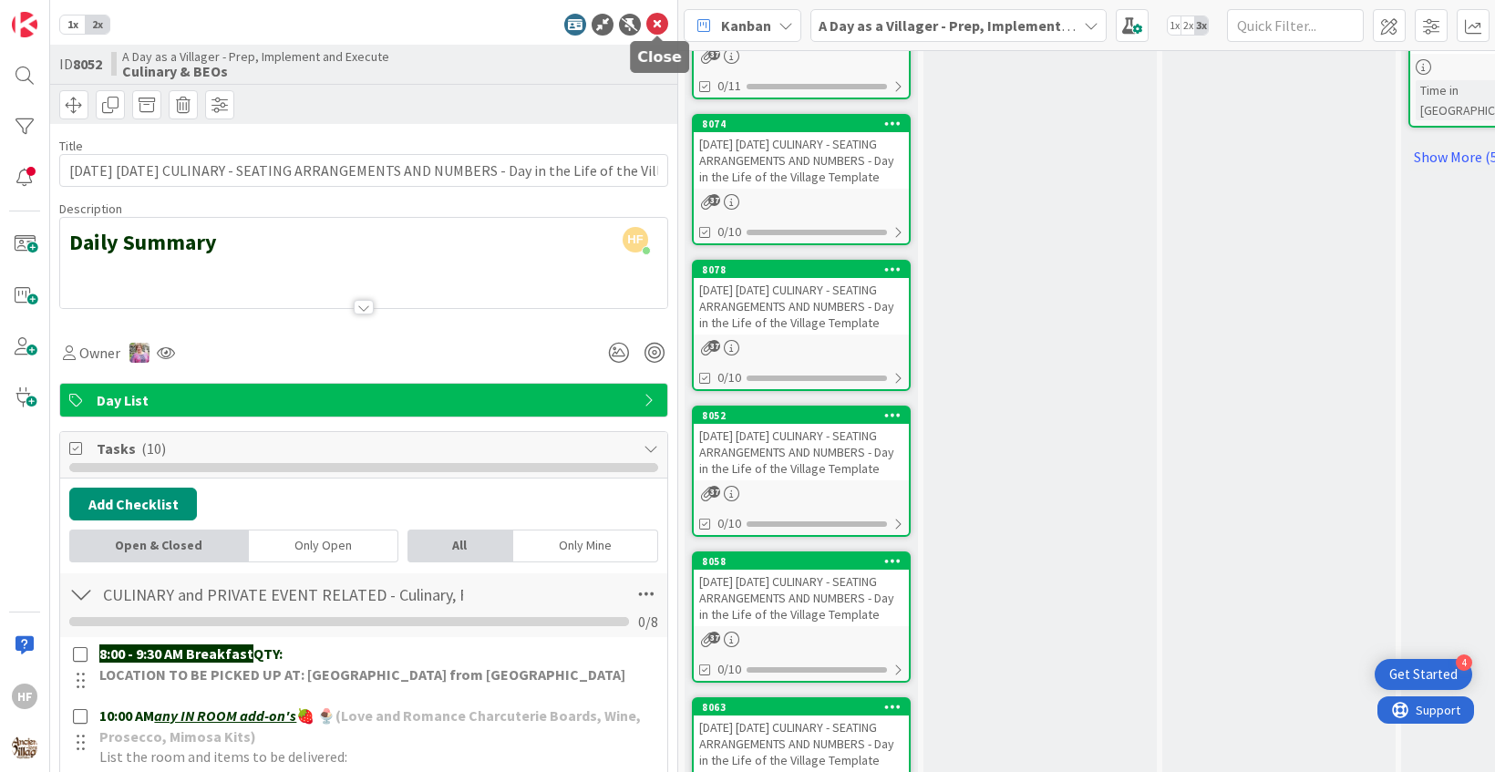
click at [653, 27] on icon at bounding box center [657, 25] width 22 height 22
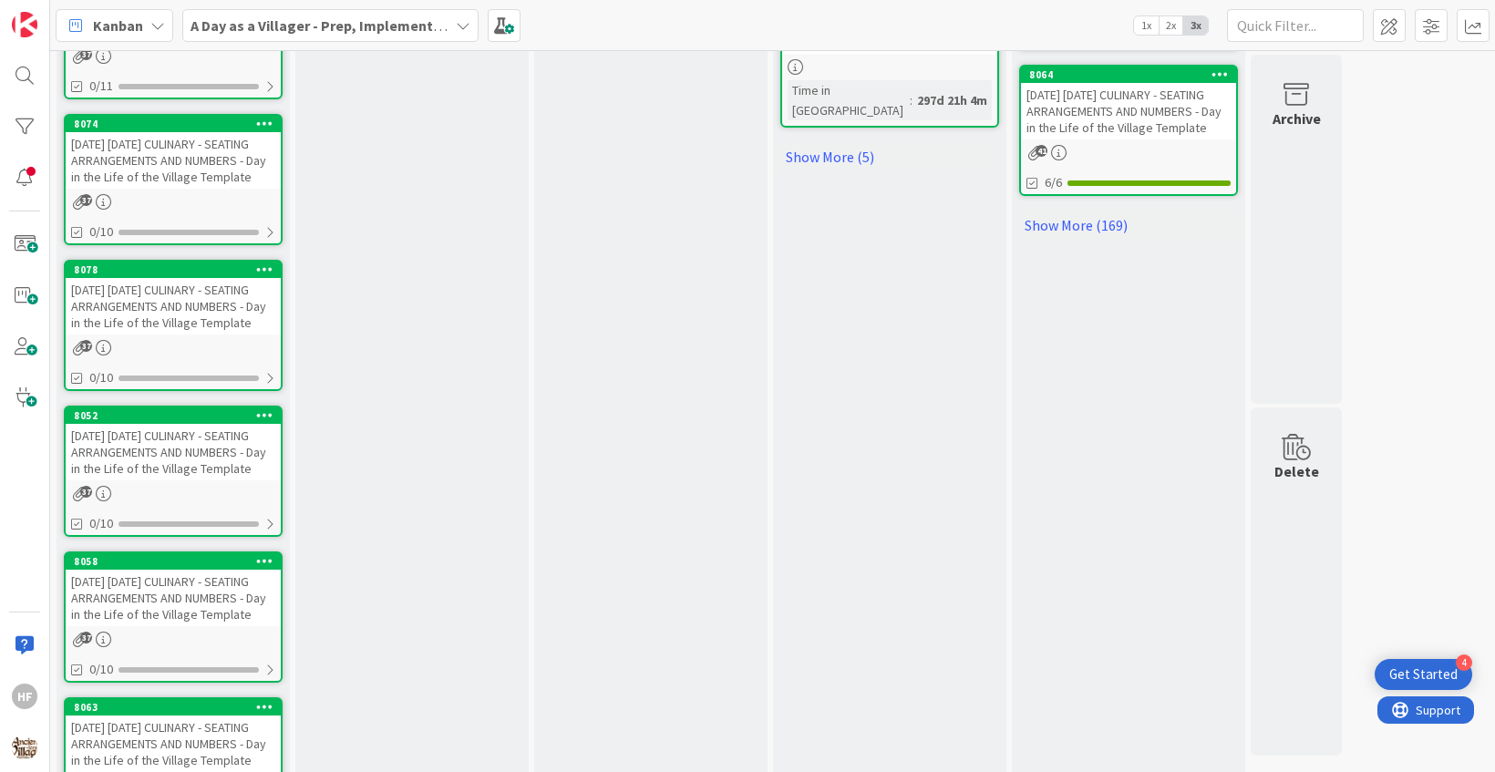
click at [198, 480] on div "[DATE] [DATE] CULINARY - SEATING ARRANGEMENTS AND NUMBERS - Day in the Life of …" at bounding box center [173, 452] width 215 height 57
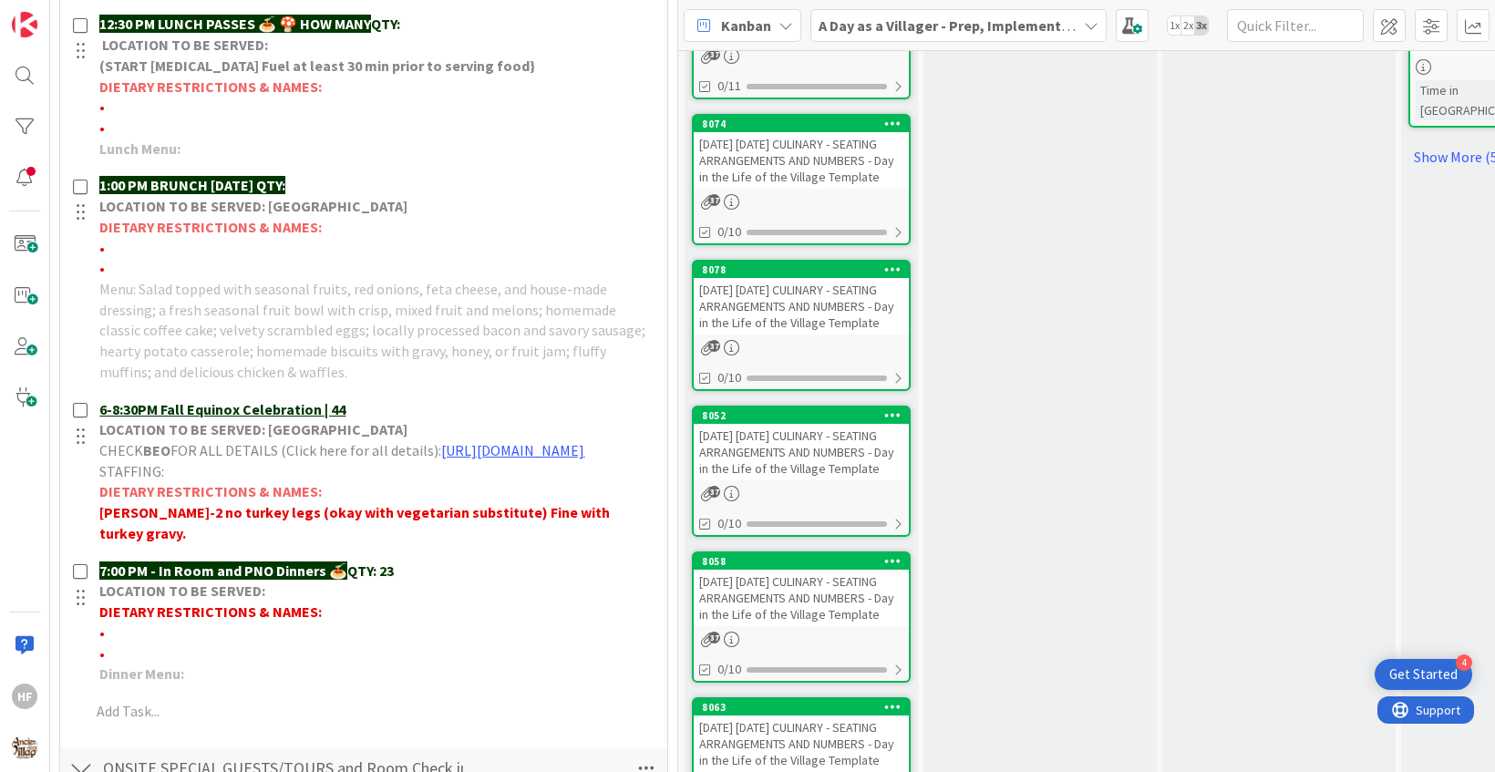
scroll to position [1153, 0]
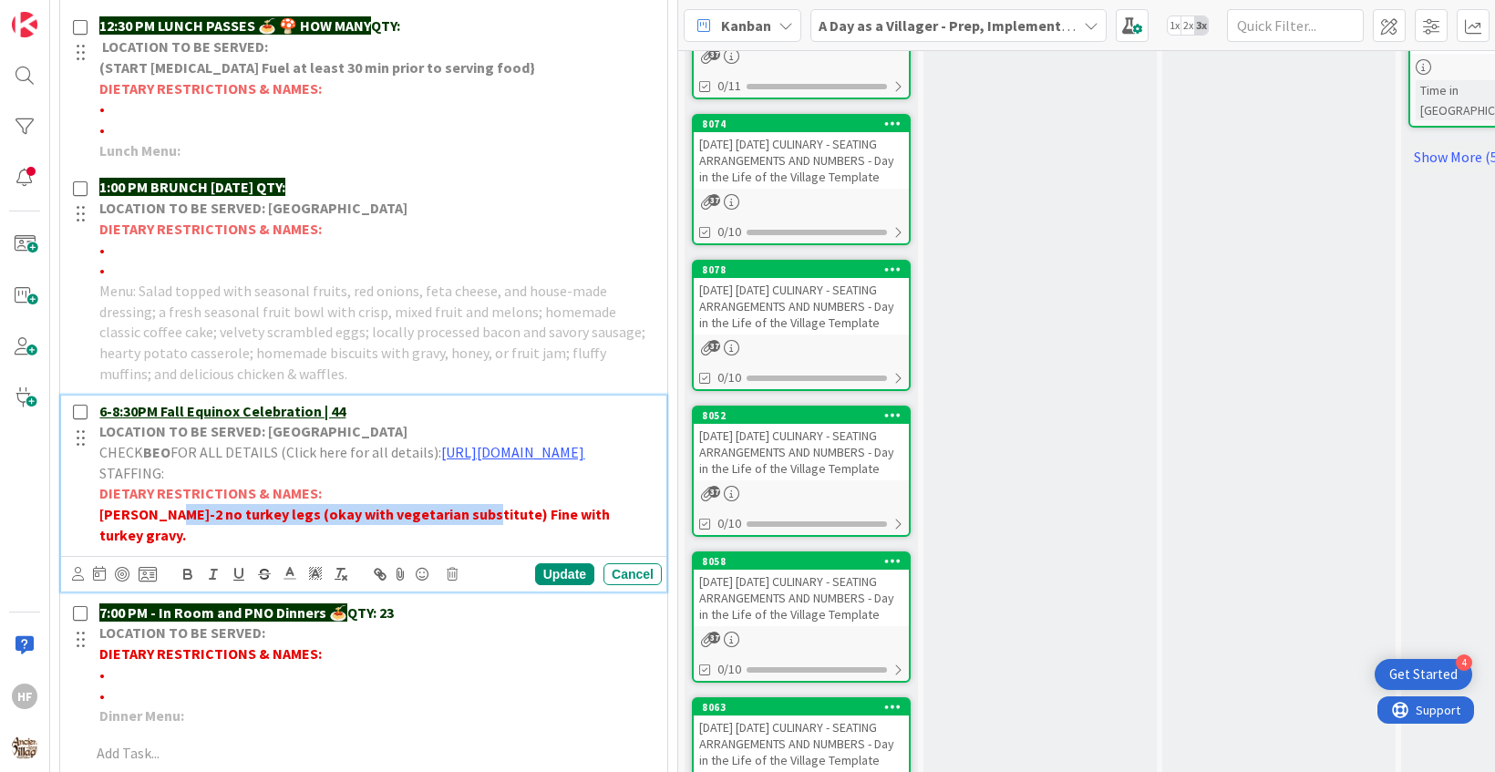
drag, startPoint x: 462, startPoint y: 531, endPoint x: 161, endPoint y: 537, distance: 300.9
click at [161, 537] on strong "[PERSON_NAME]-2 no turkey legs (okay with vegetarian substitute) Fine with turk…" at bounding box center [355, 524] width 513 height 39
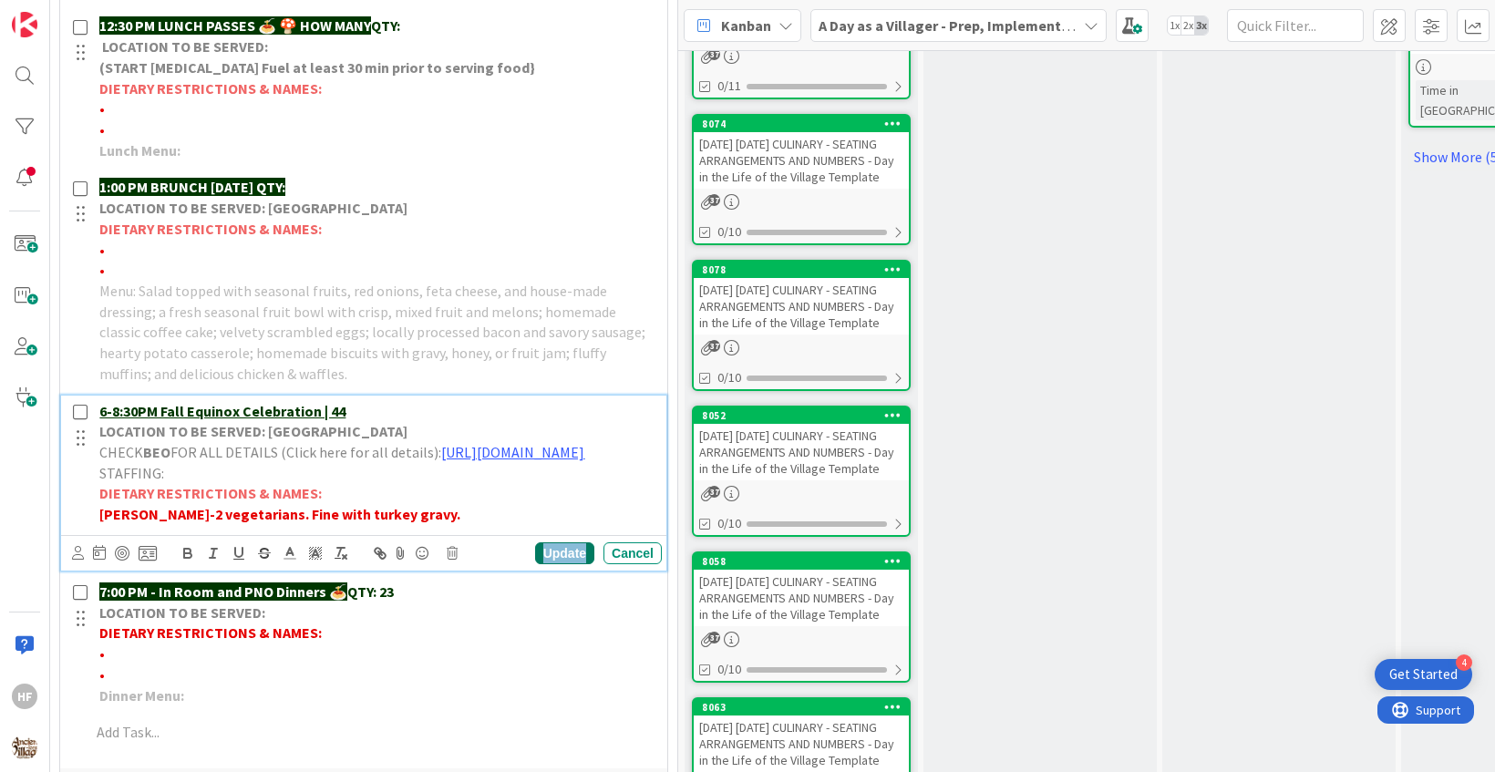
click at [565, 564] on div "Update" at bounding box center [564, 553] width 59 height 22
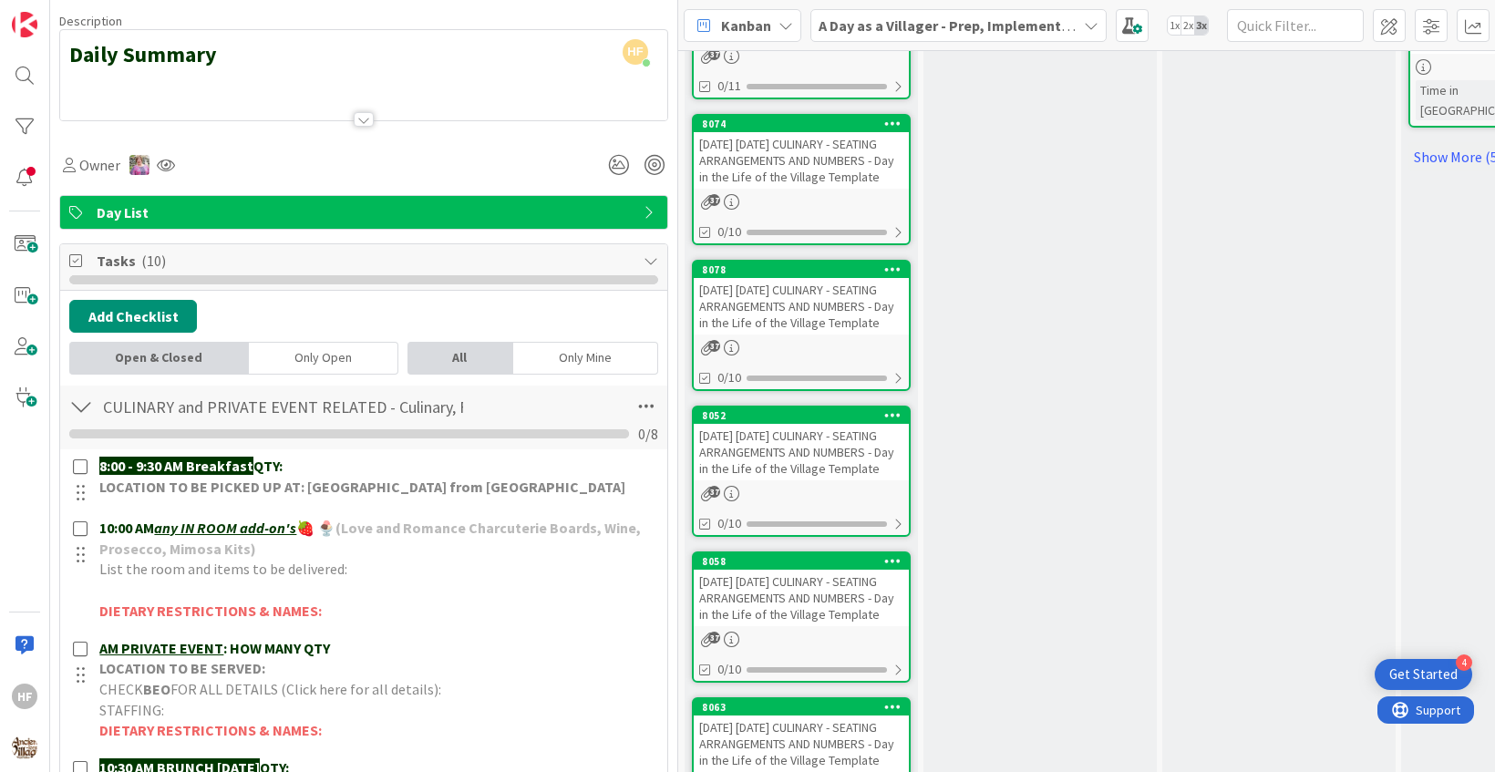
scroll to position [0, 0]
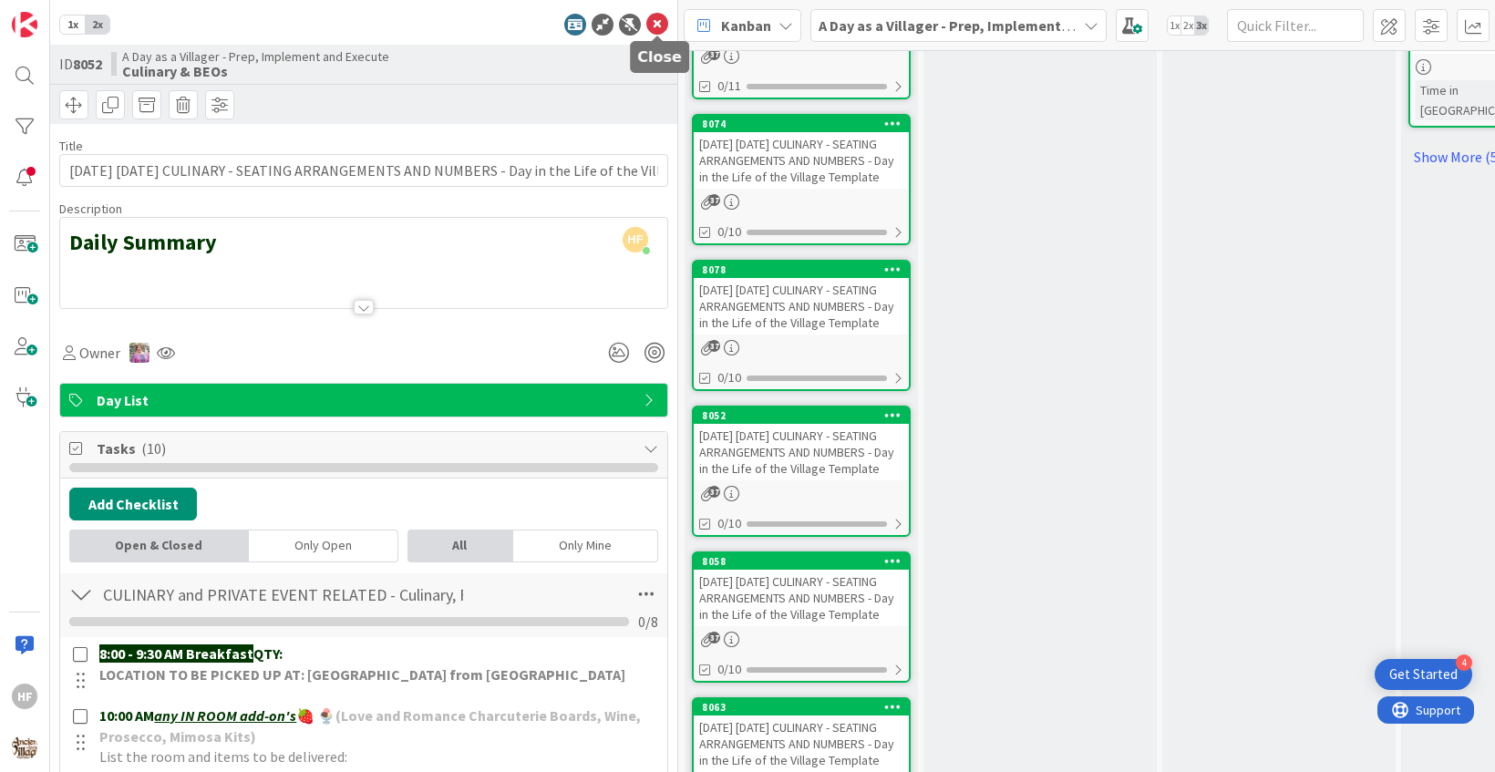
click at [655, 31] on icon at bounding box center [657, 25] width 22 height 22
